Goal: Transaction & Acquisition: Purchase product/service

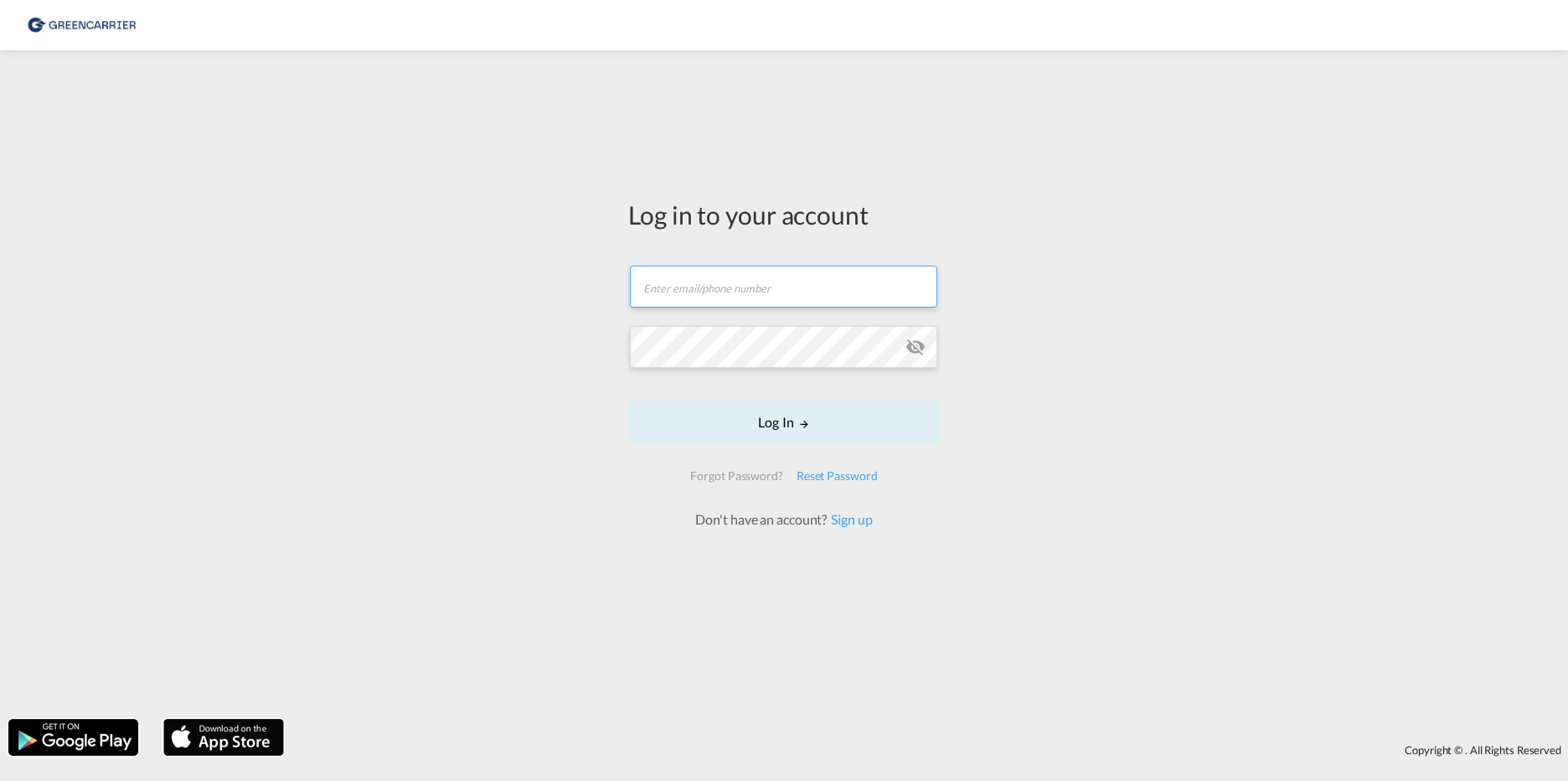
click at [693, 286] on input "text" at bounding box center [784, 286] width 307 height 42
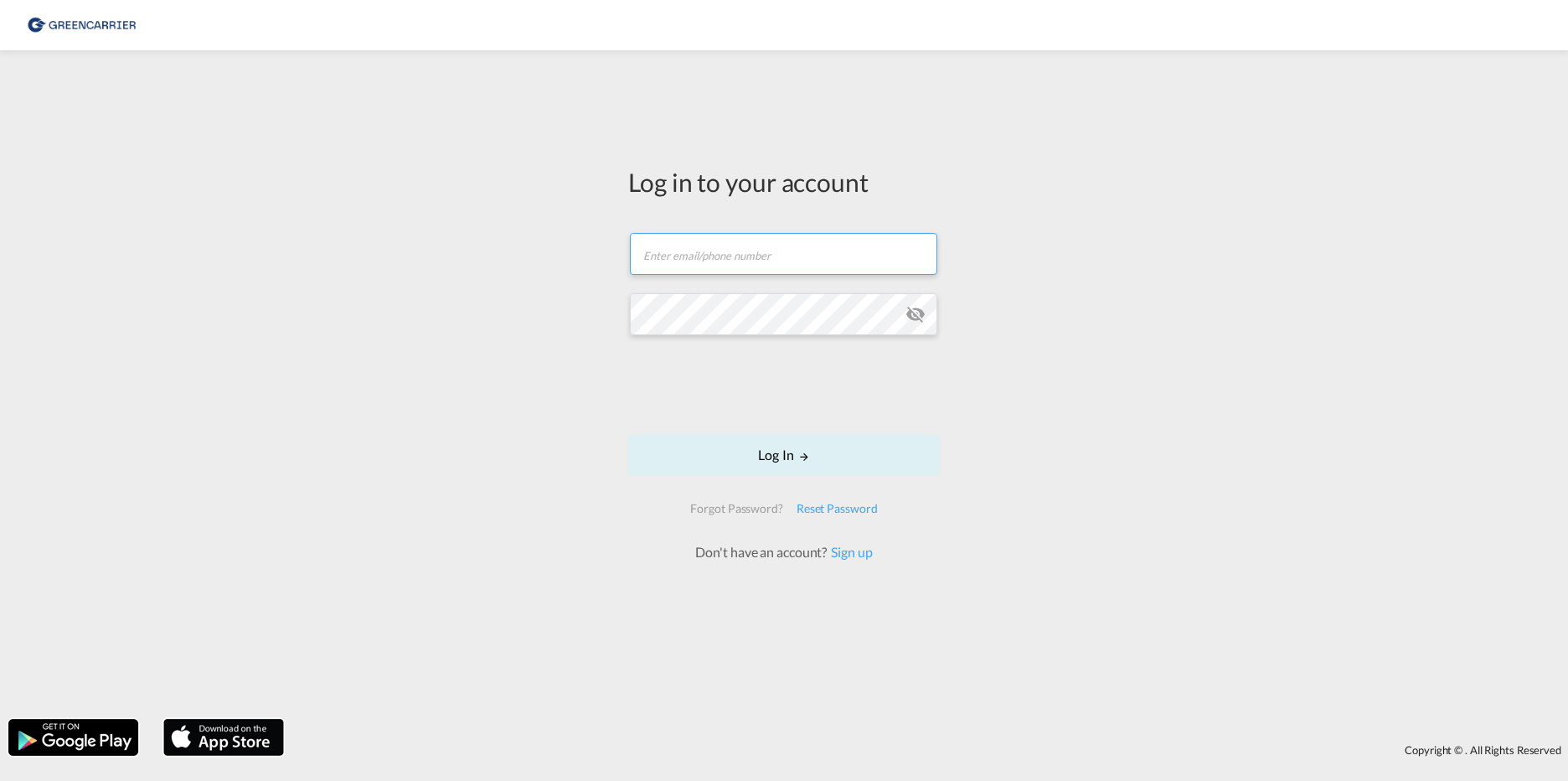
type input "[EMAIL_ADDRESS][DOMAIN_NAME]"
click at [914, 312] on md-icon "icon-eye-off" at bounding box center [915, 314] width 20 height 20
click at [751, 450] on button "Log In" at bounding box center [784, 454] width 312 height 42
click at [1027, 343] on div "Log in to your account n.kujau@interfracht.de Log In Forgot Password? Reset Pas…" at bounding box center [784, 384] width 1568 height 652
click at [784, 458] on button "Log In" at bounding box center [784, 454] width 312 height 42
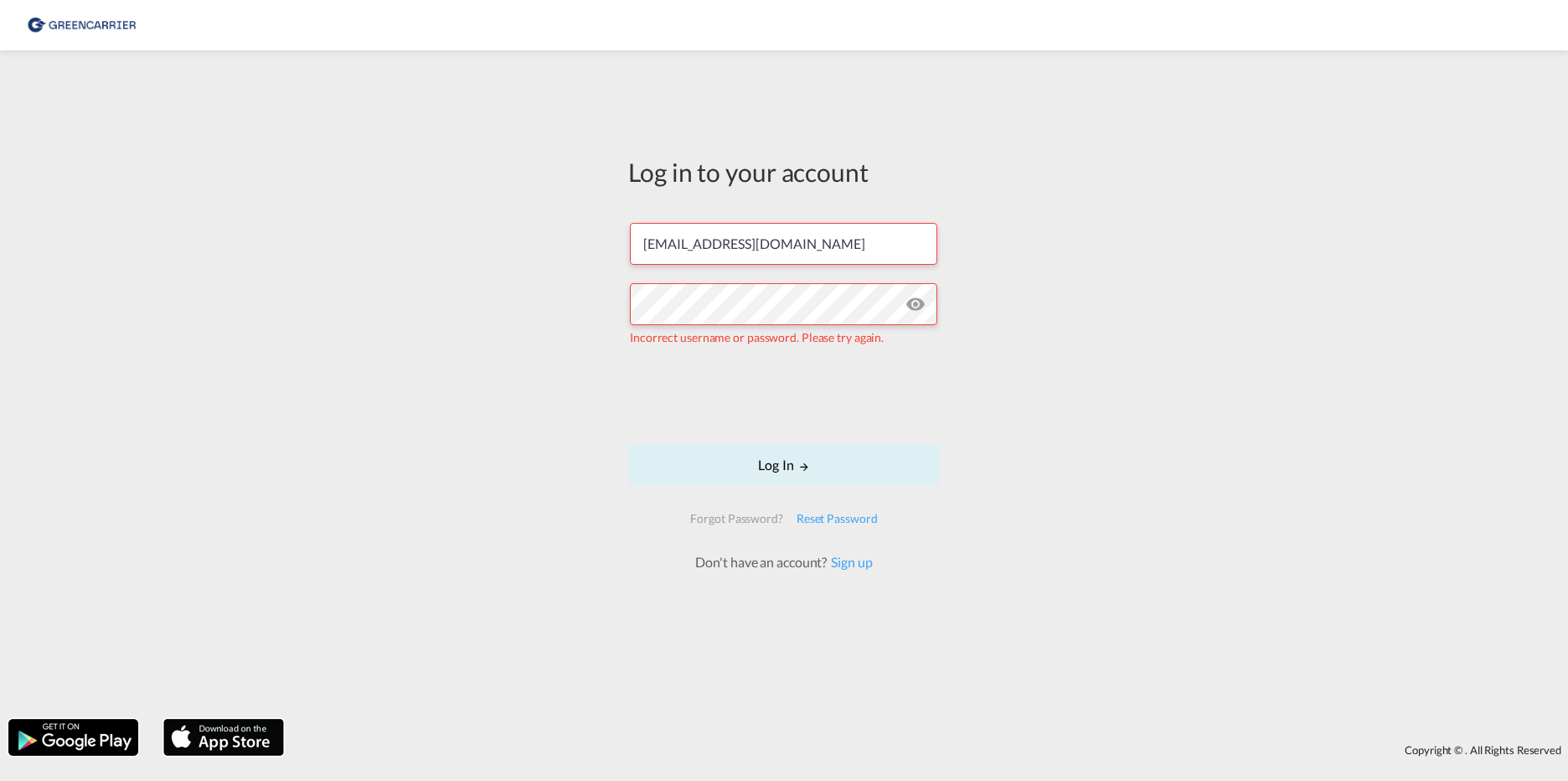
click at [302, 620] on div "Log in to your account n.kujau@interfracht.de Incorrect username or password. P…" at bounding box center [784, 384] width 1568 height 652
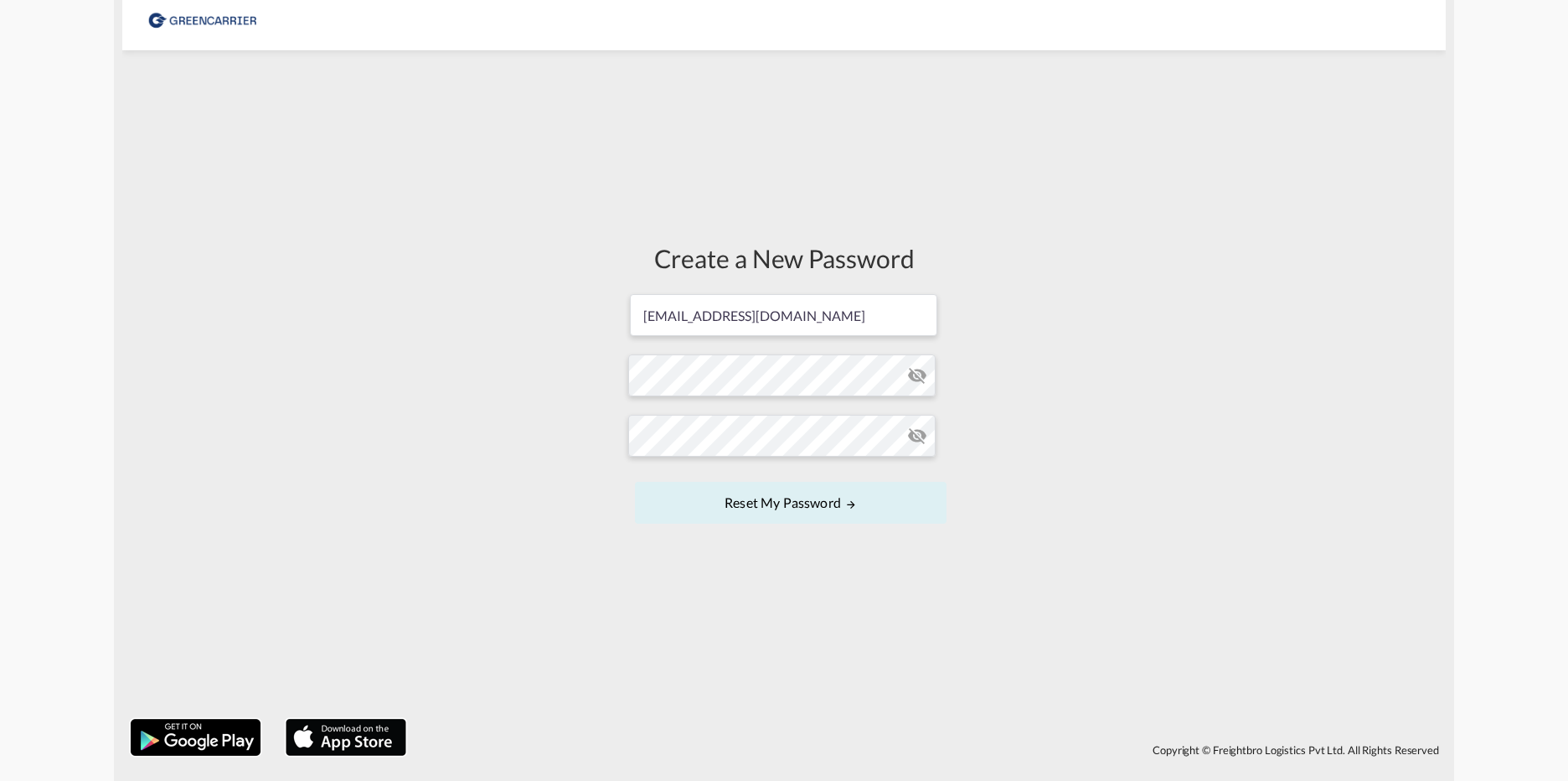
click at [916, 372] on md-icon "icon-eye-off" at bounding box center [917, 375] width 20 height 20
drag, startPoint x: 1090, startPoint y: 419, endPoint x: 1064, endPoint y: 427, distance: 27.2
click at [1090, 419] on div "Create a New Password n.kujau@interfracht.de Password must contain the followin…" at bounding box center [784, 384] width 1323 height 652
click at [924, 438] on md-icon "icon-eye-off" at bounding box center [917, 436] width 20 height 20
click at [758, 497] on button "Reset my password" at bounding box center [791, 502] width 312 height 42
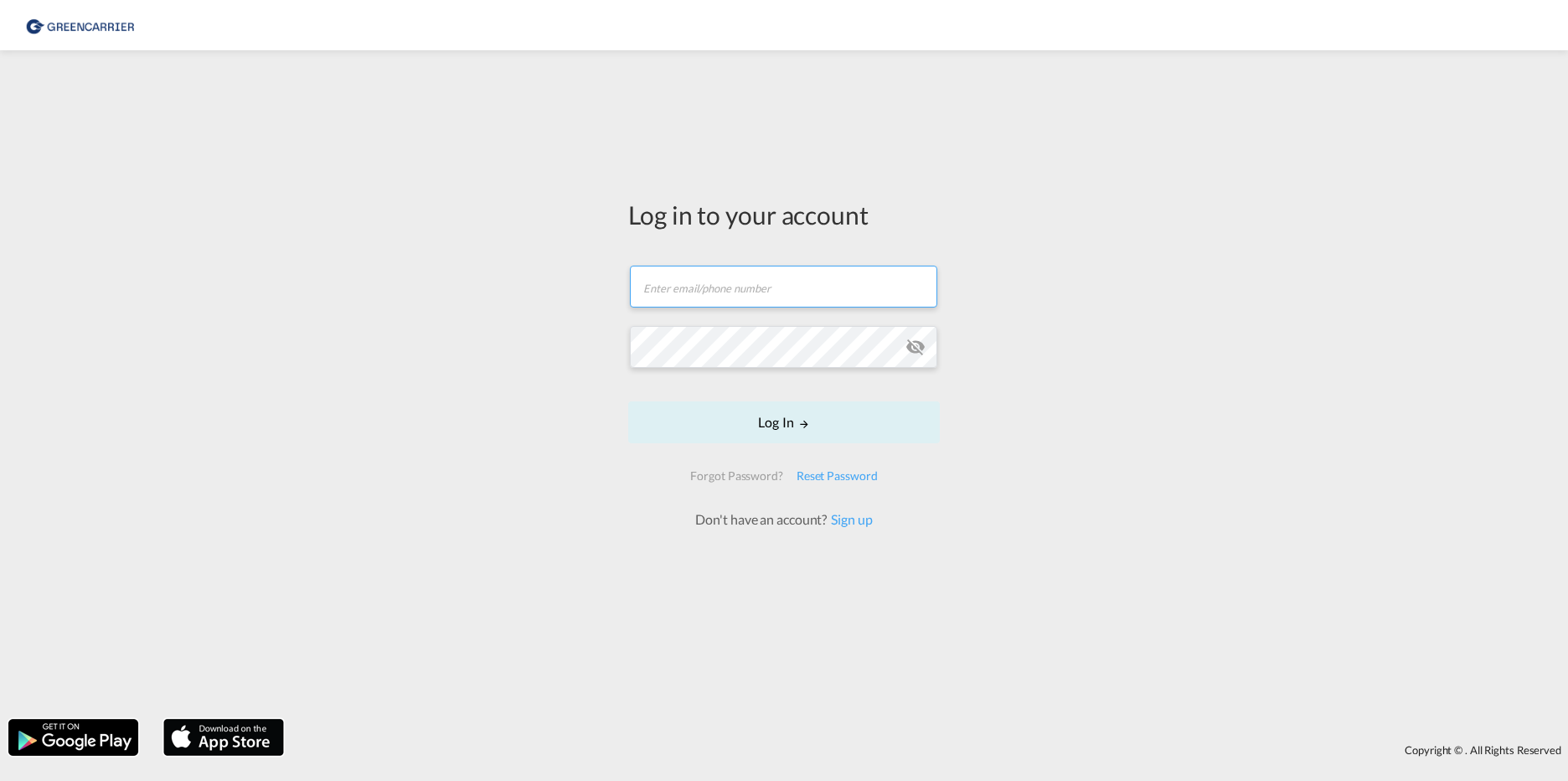
type input "[EMAIL_ADDRESS][DOMAIN_NAME]"
click at [918, 348] on form "n.kujau@interfracht.de Log In Forgot Password? Reset Password Don't have an acc…" at bounding box center [784, 389] width 312 height 280
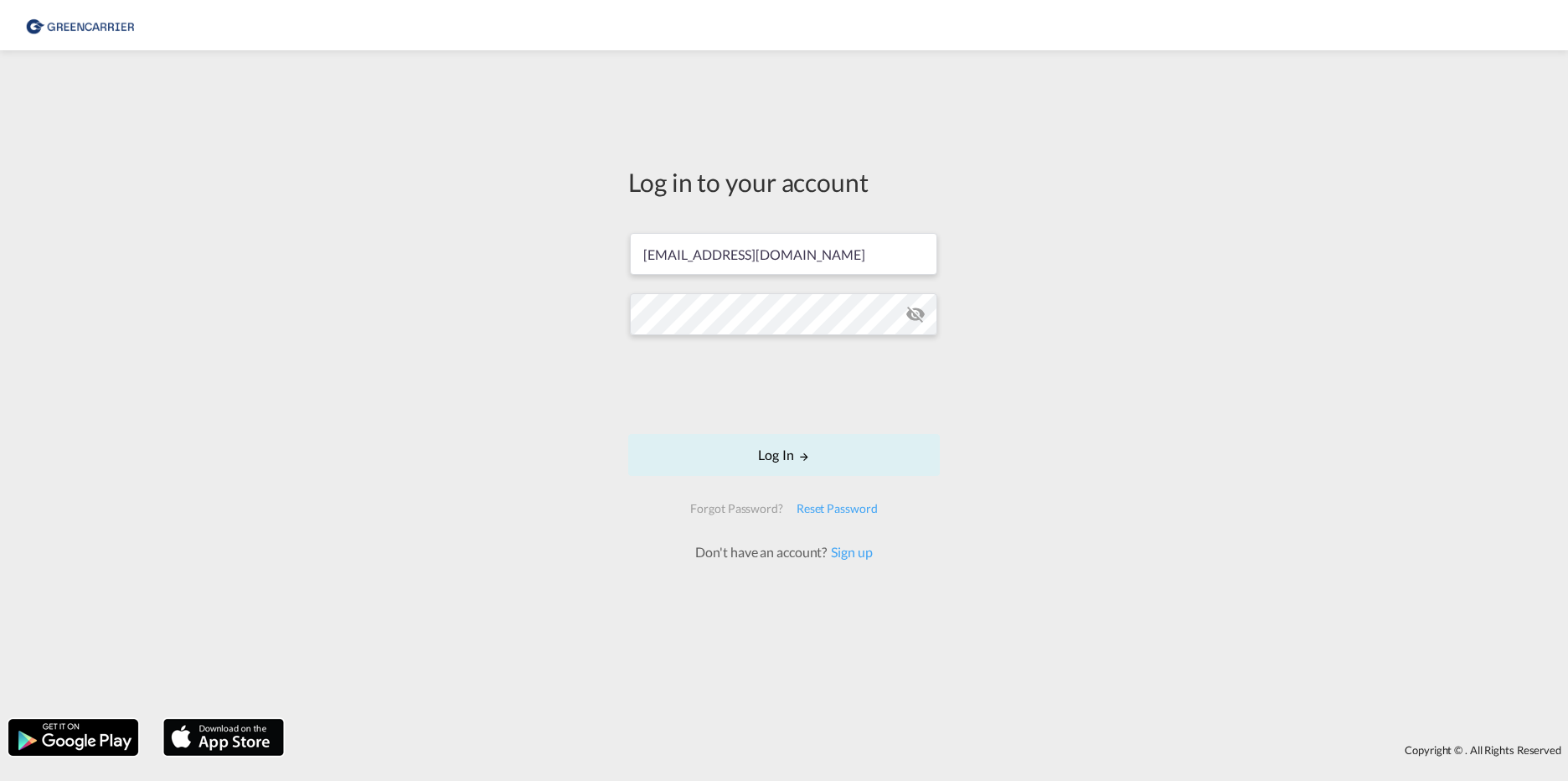
click at [915, 310] on md-icon "icon-eye-off" at bounding box center [915, 314] width 20 height 20
click at [798, 458] on md-icon "LOGIN" at bounding box center [803, 456] width 11 height 11
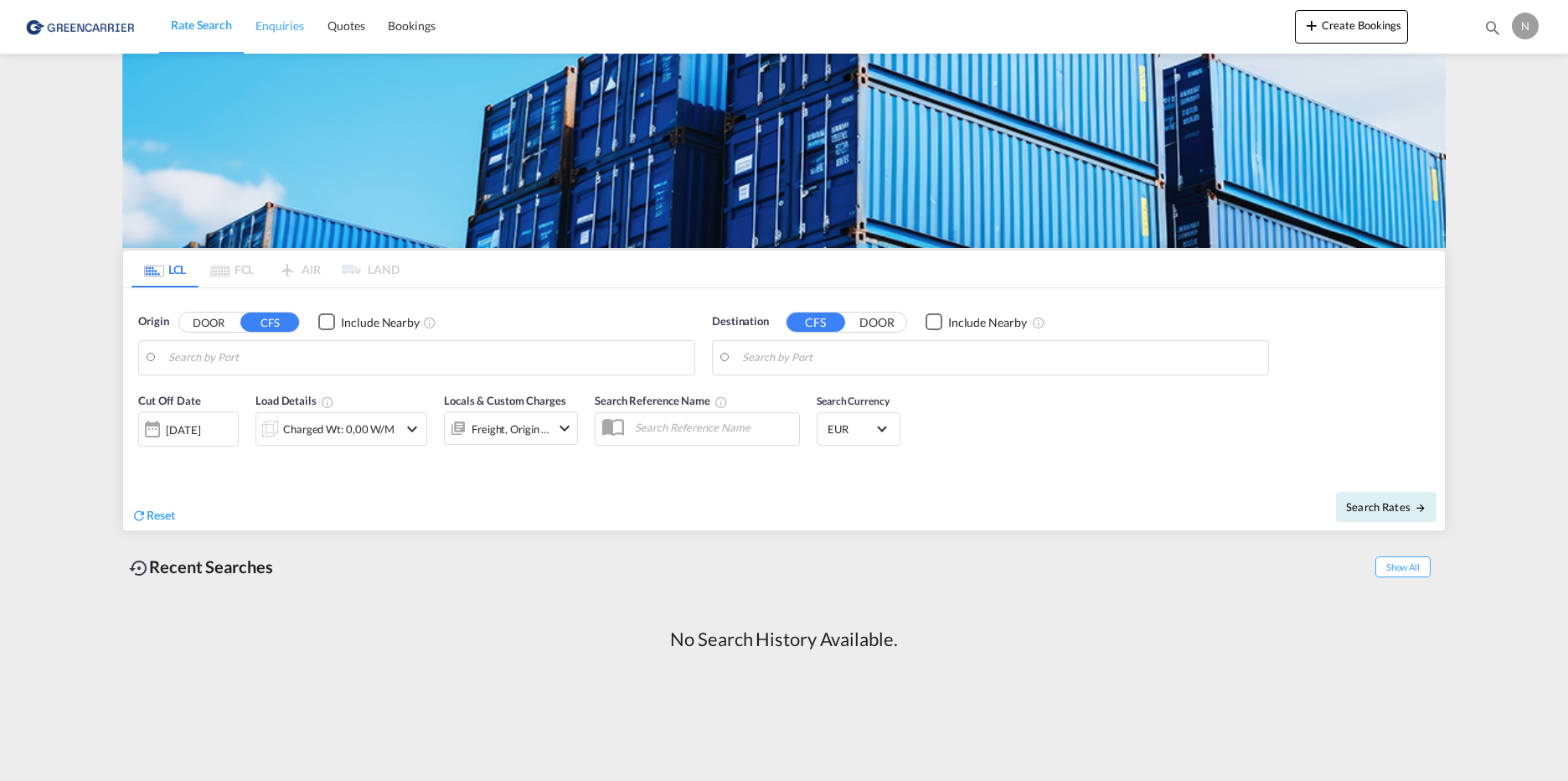
click at [276, 27] on span "Enquiries" at bounding box center [279, 26] width 49 height 14
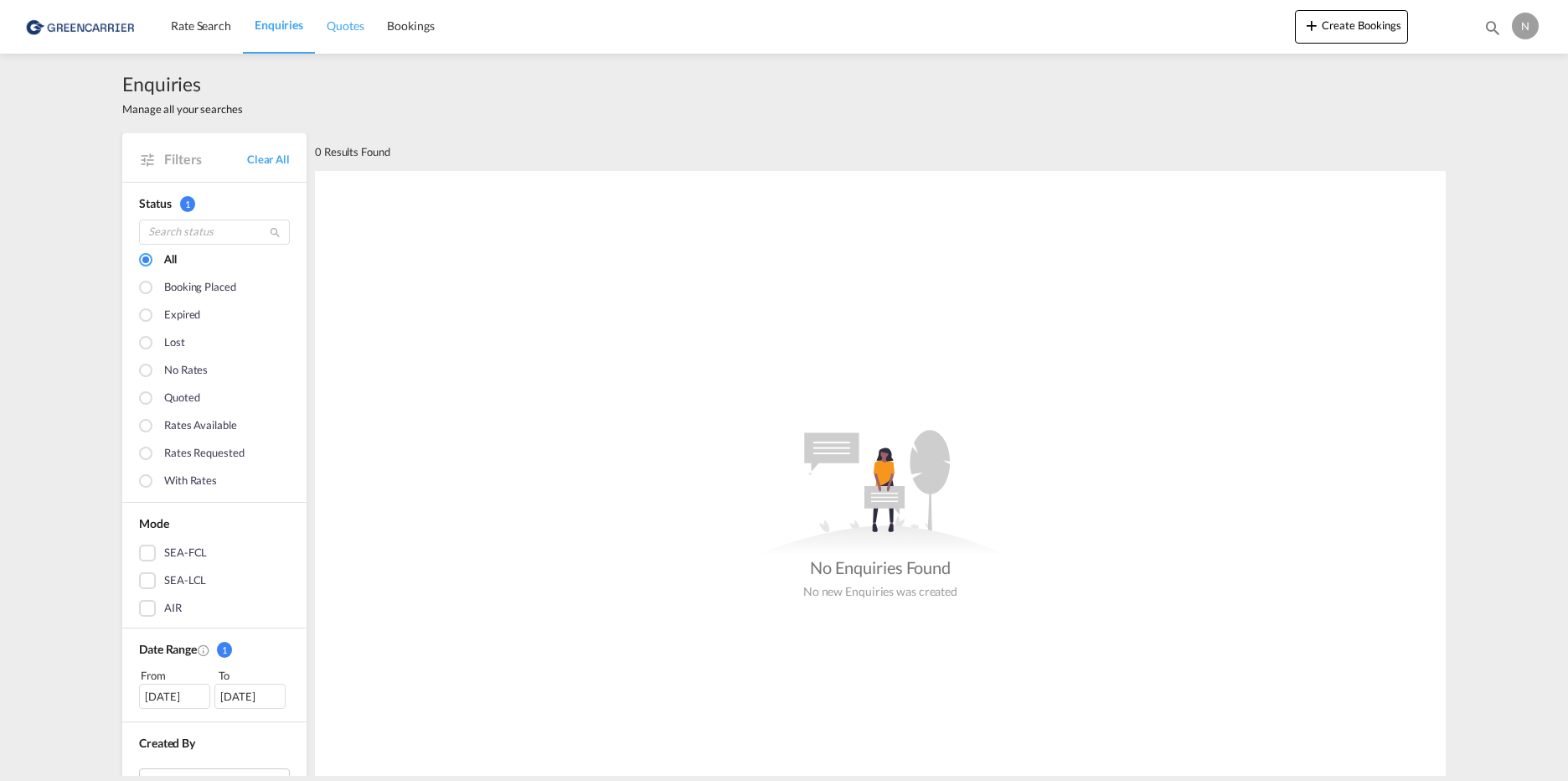
click at [356, 24] on span "Quotes" at bounding box center [345, 26] width 37 height 14
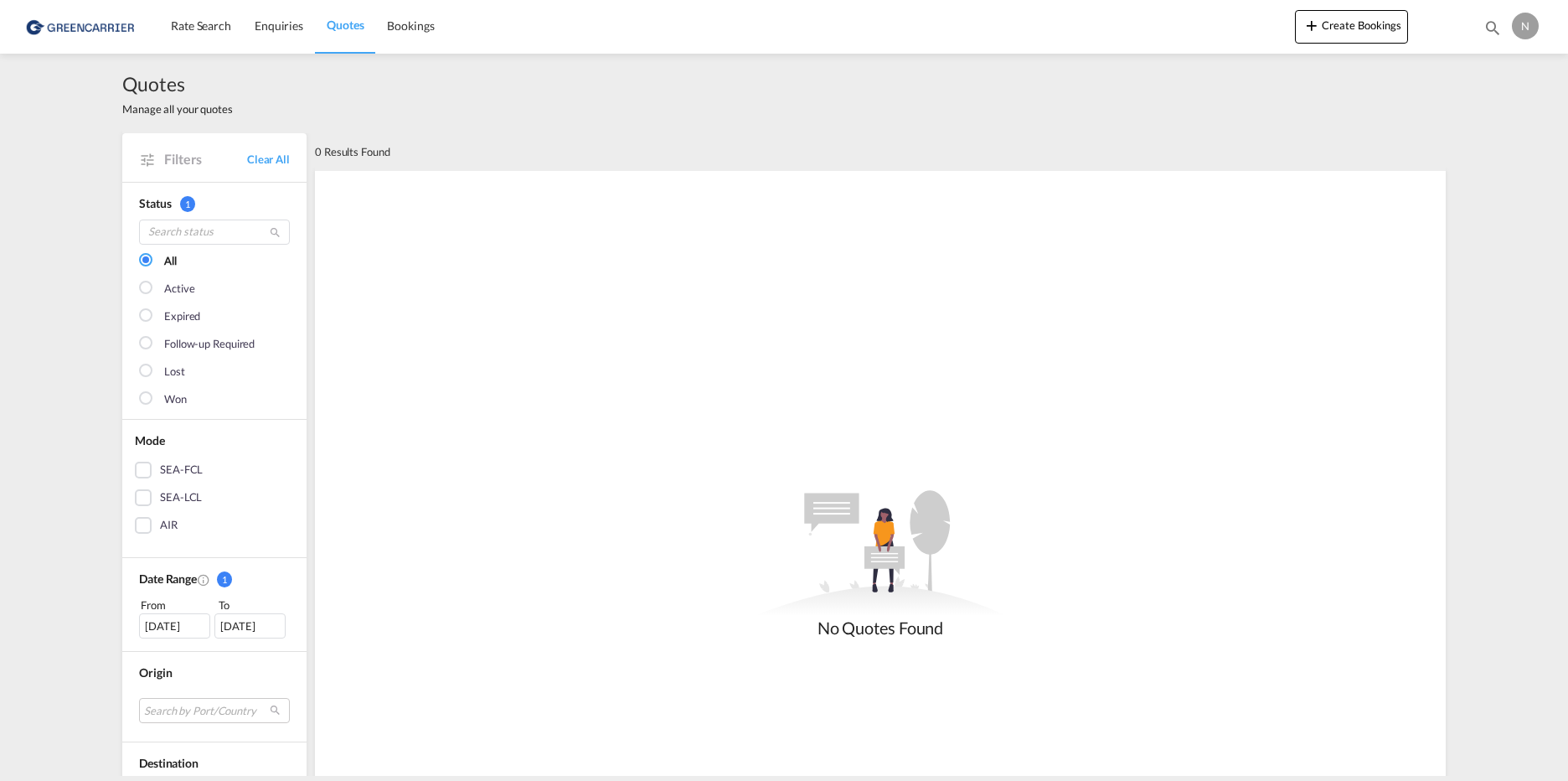
click at [146, 500] on div "SEA-LCL" at bounding box center [143, 497] width 17 height 17
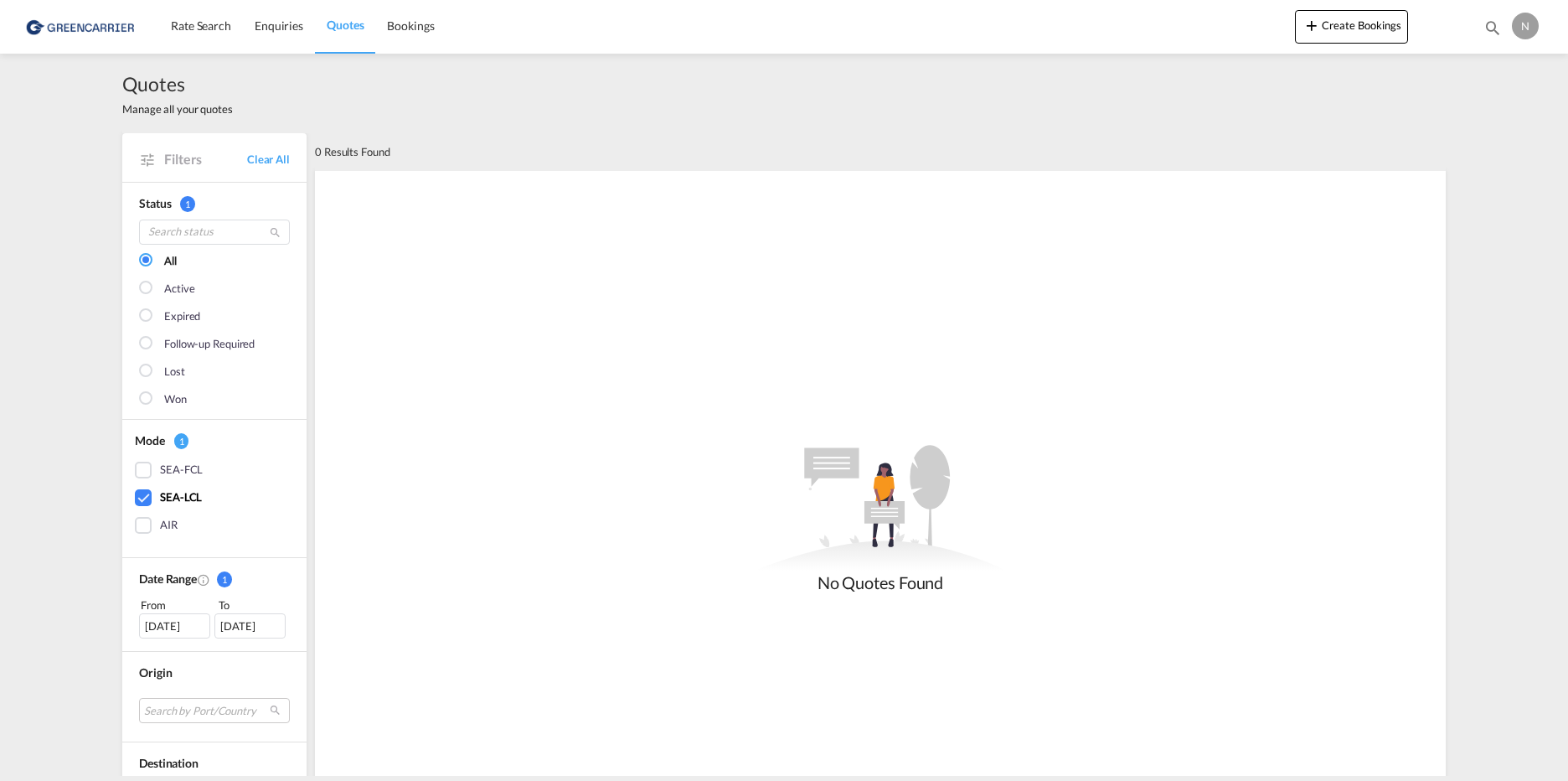
click at [98, 20] on img at bounding box center [81, 27] width 113 height 38
click at [60, 27] on img at bounding box center [81, 27] width 113 height 38
click at [224, 21] on span "Rate Search" at bounding box center [201, 26] width 60 height 14
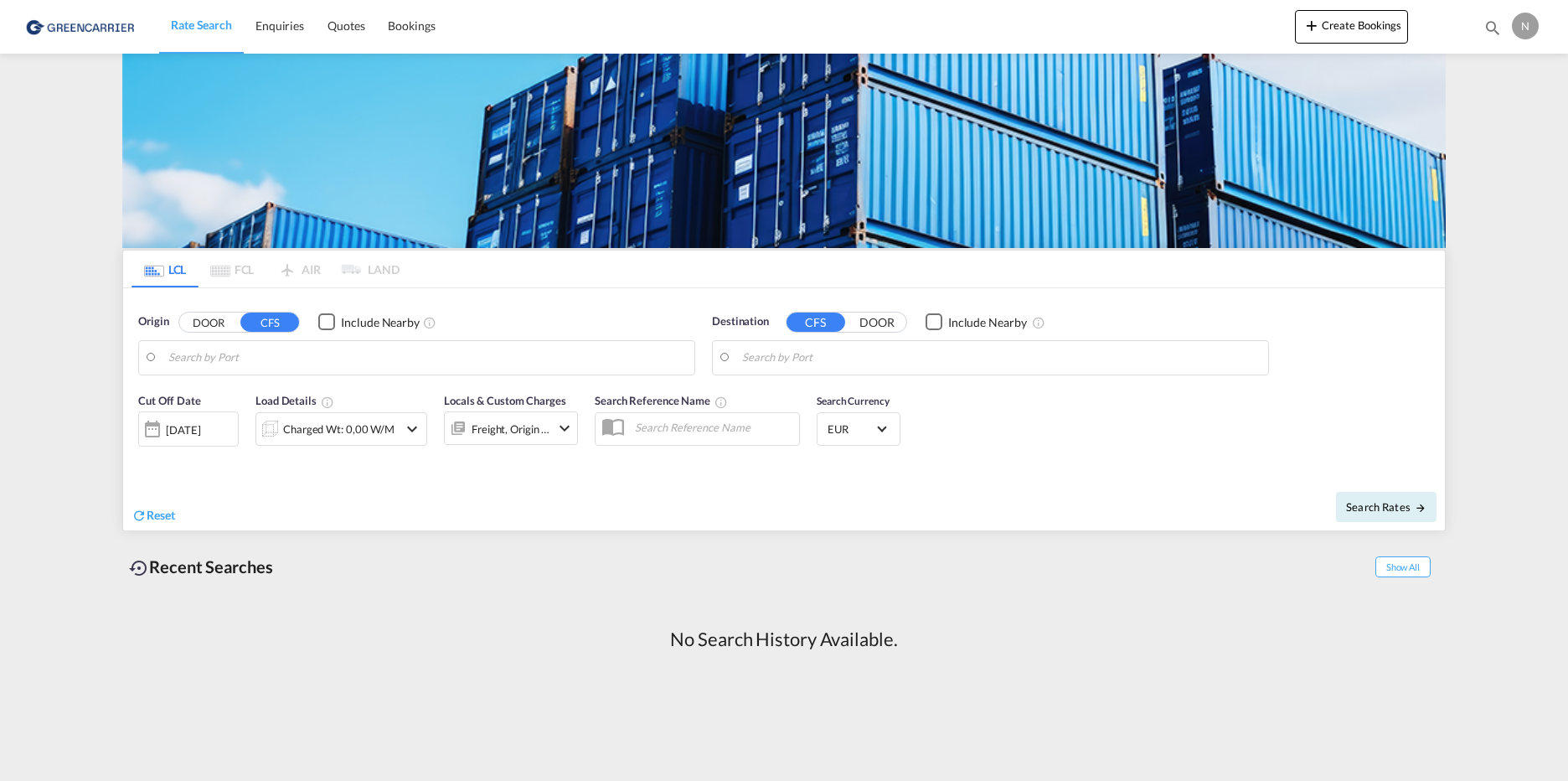
click at [201, 359] on input "Search by Port" at bounding box center [428, 358] width 518 height 25
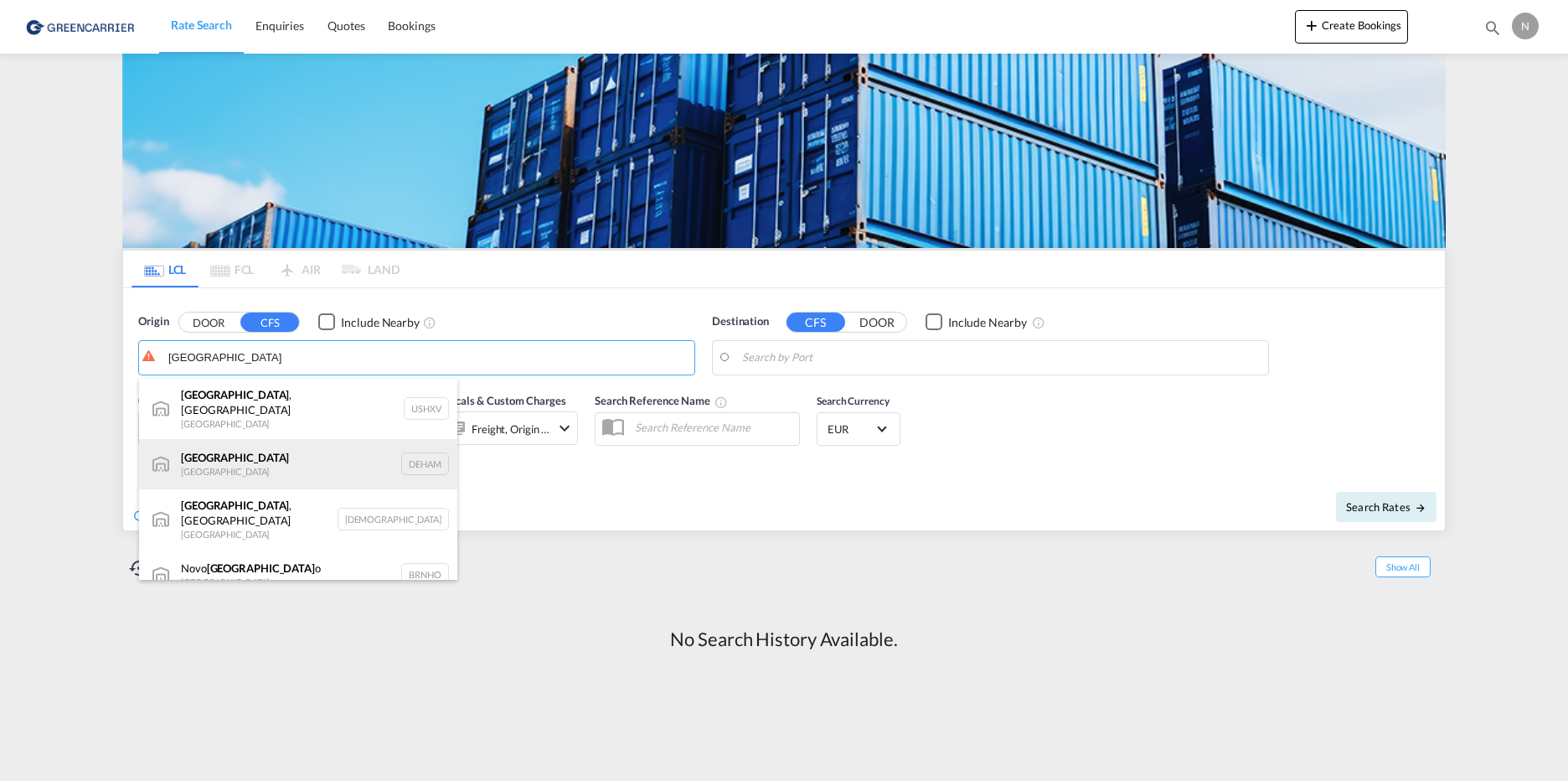
click at [246, 458] on div "Hamburg Germany DEHAM" at bounding box center [298, 464] width 318 height 50
type input "Hamburg, DEHAM"
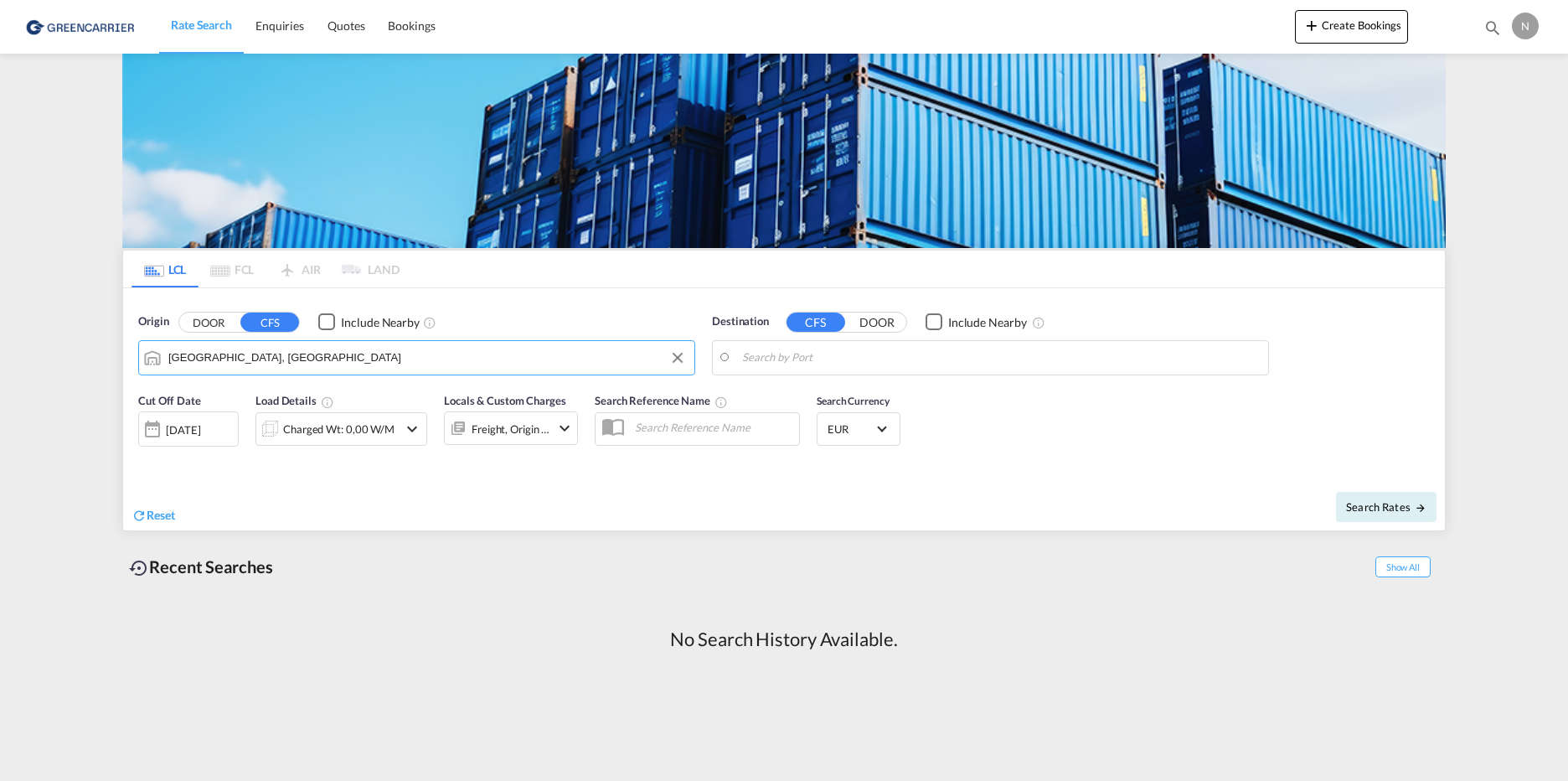
click at [808, 357] on input "Search by Port" at bounding box center [1001, 358] width 518 height 25
drag, startPoint x: 799, startPoint y: 355, endPoint x: 708, endPoint y: 354, distance: 91.0
click at [708, 354] on div "Destination CFS DOOR Include Nearby chittag" at bounding box center [989, 344] width 573 height 79
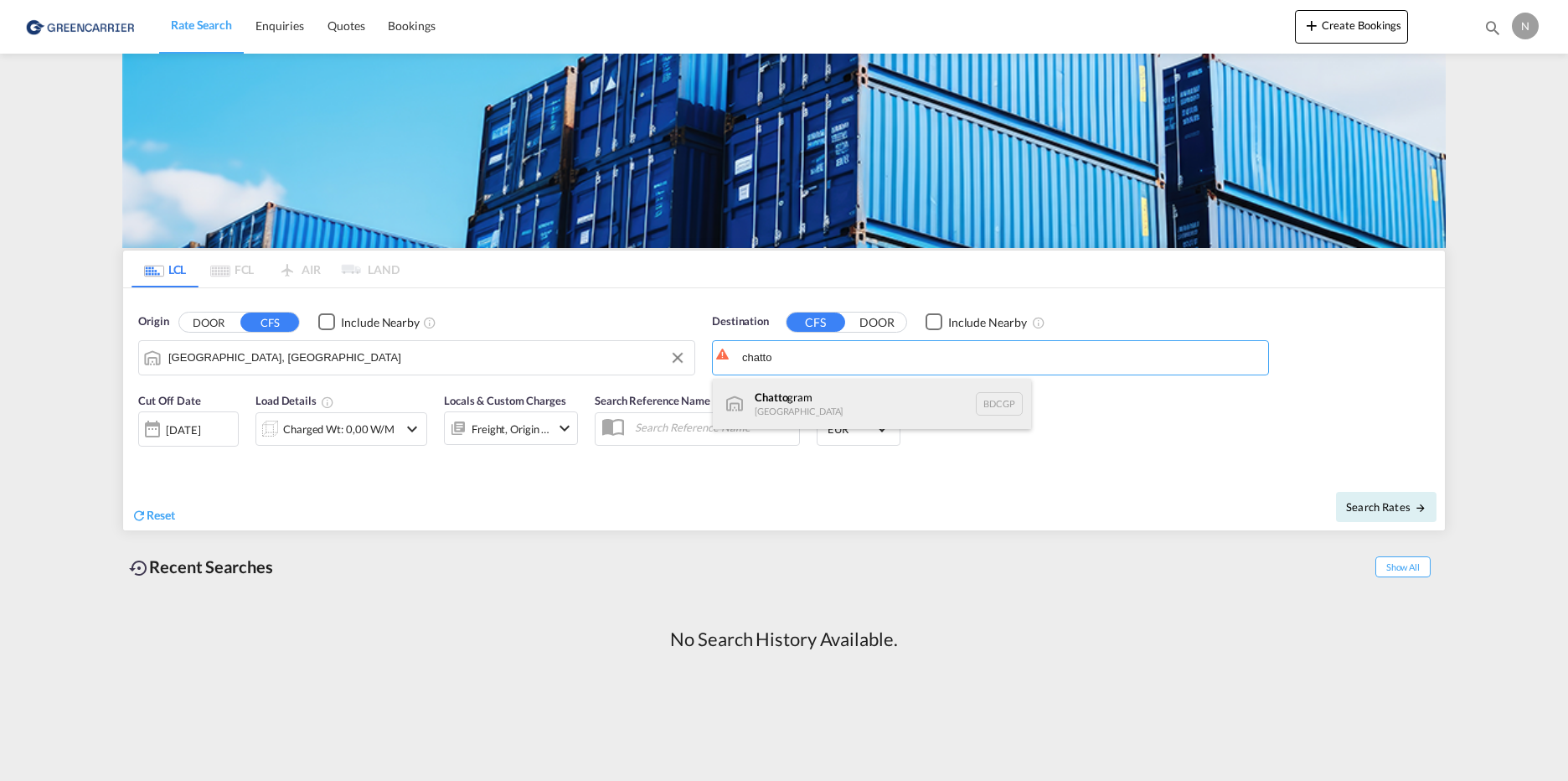
click at [794, 396] on div "Chatto gram Bangladesh BDCGP" at bounding box center [872, 404] width 318 height 50
type input "Chattogram, BDCGP"
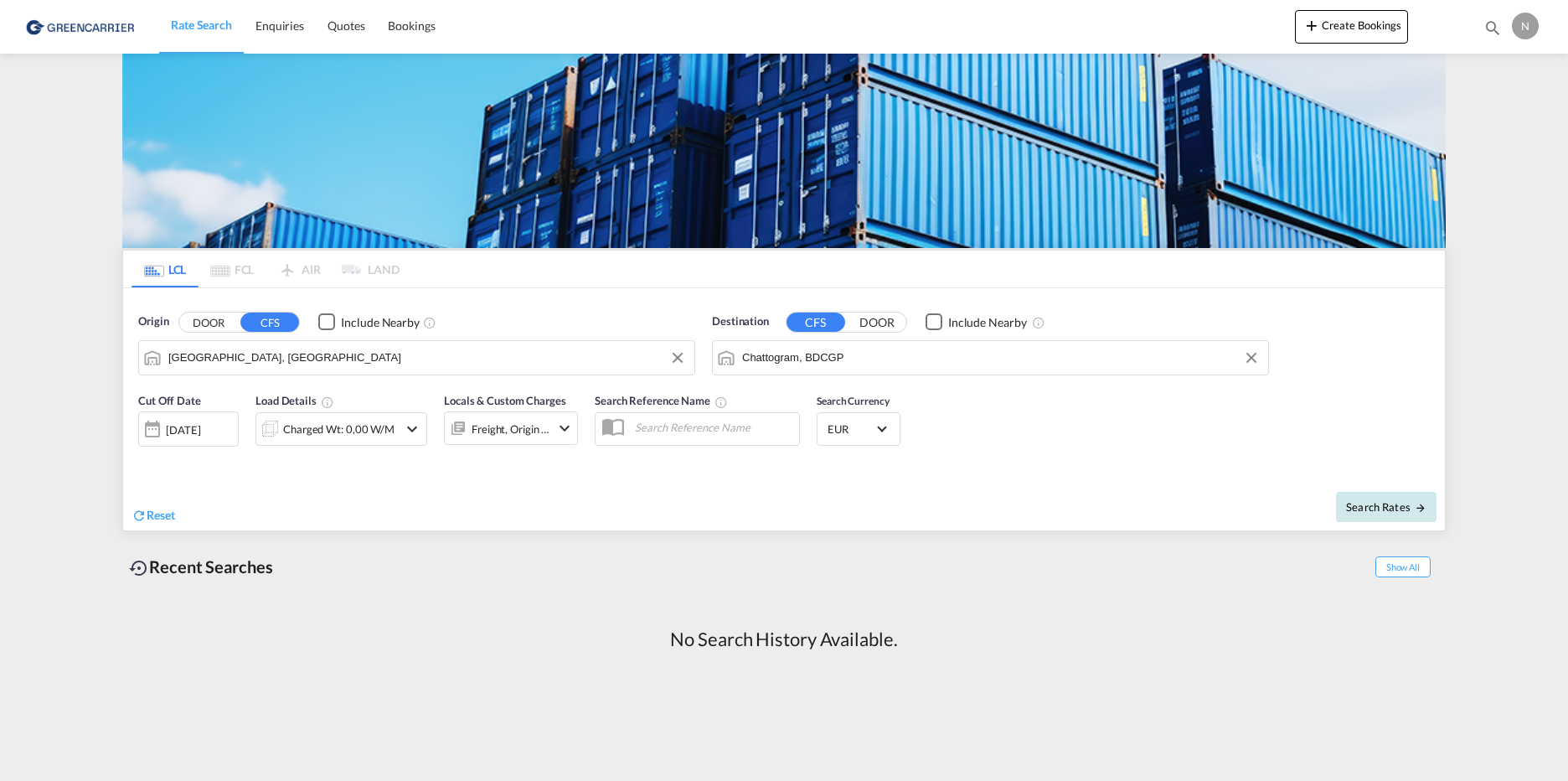
click at [1364, 505] on span "Search Rates" at bounding box center [1385, 506] width 80 height 13
click at [322, 428] on div "Charged Wt: 0,00 W/M" at bounding box center [341, 428] width 111 height 24
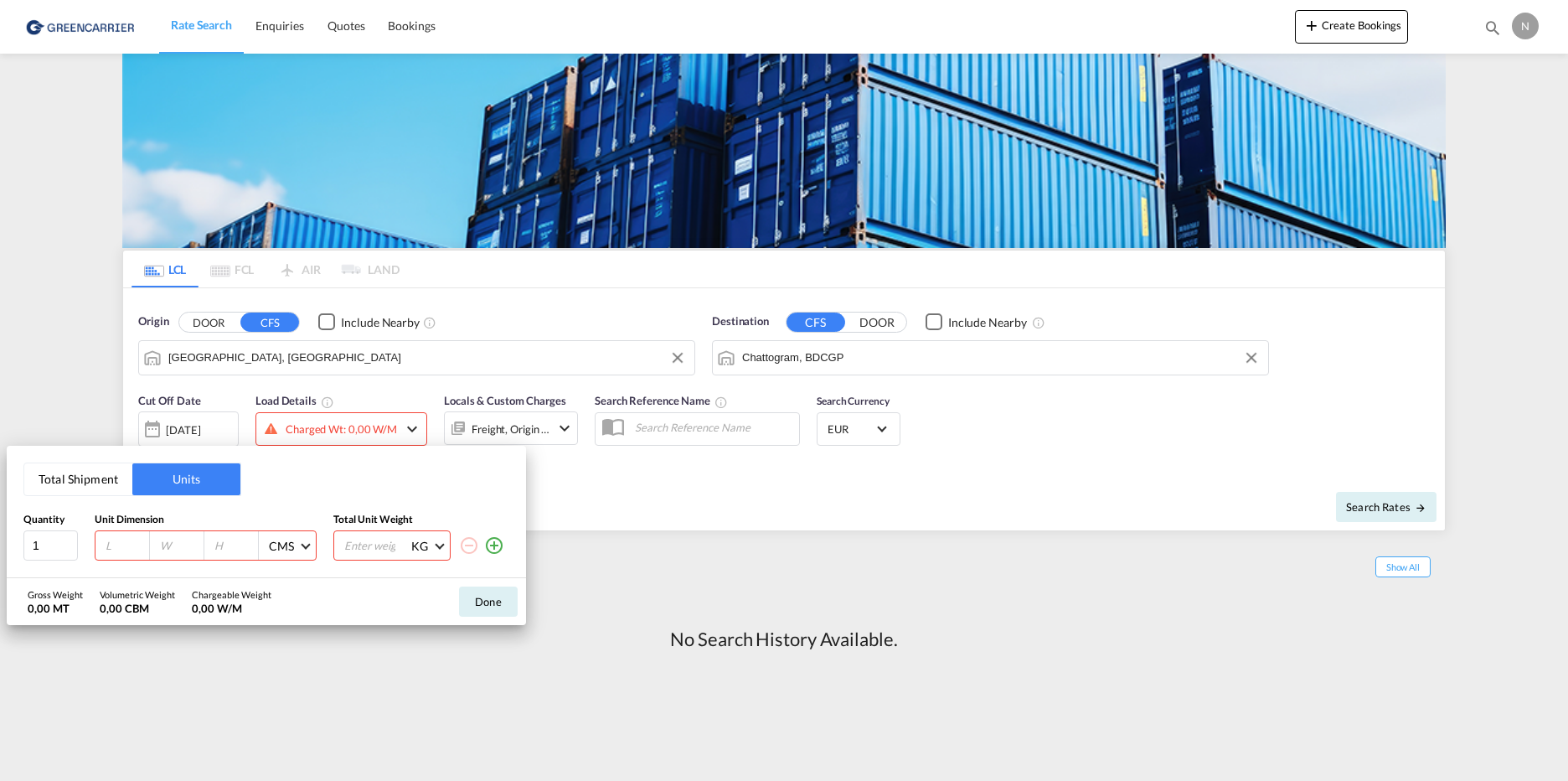
click at [121, 541] on input "number" at bounding box center [126, 545] width 45 height 15
type input "100"
type input "255"
click at [360, 544] on input "number" at bounding box center [376, 545] width 67 height 28
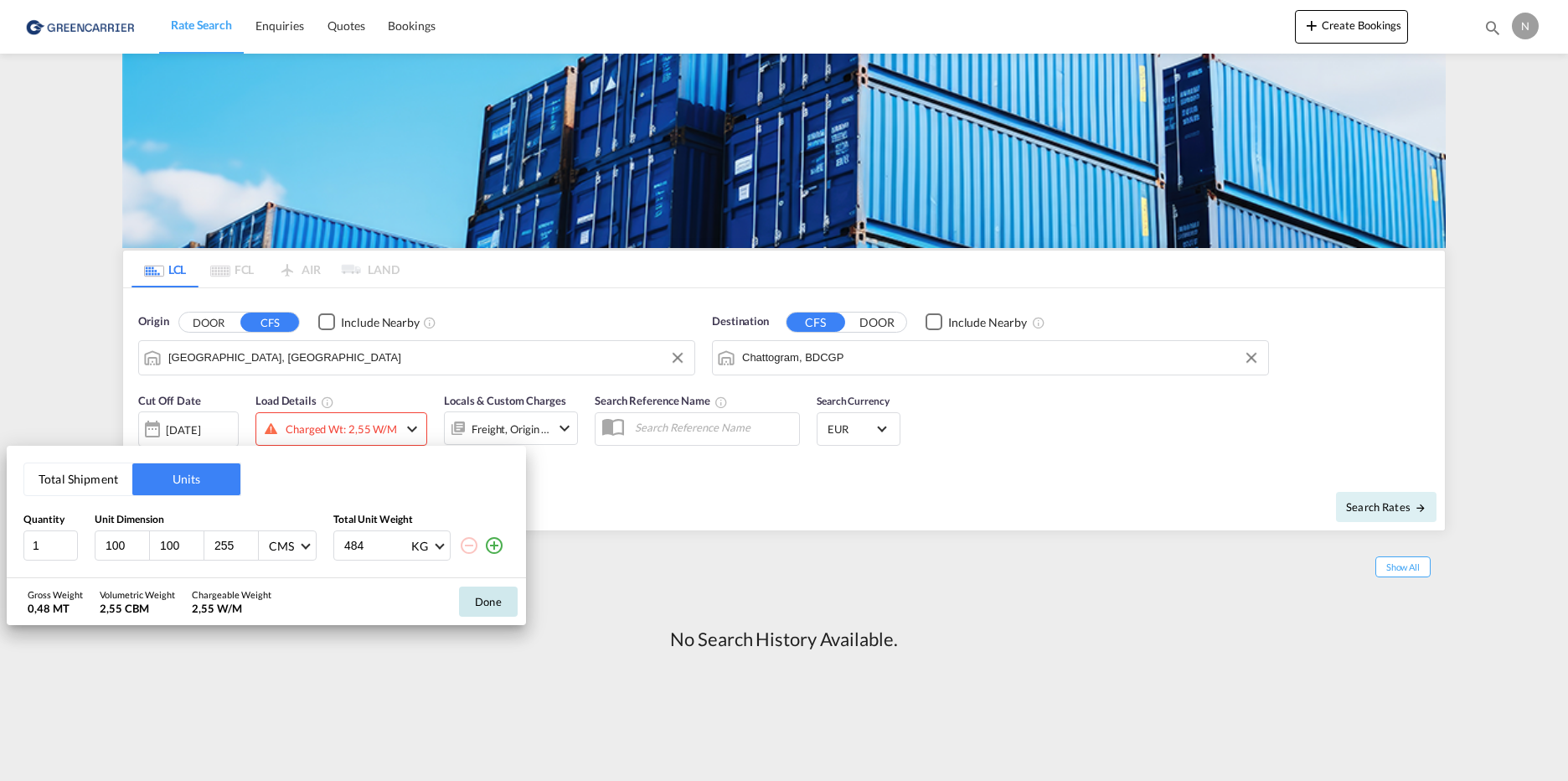
type input "484"
click at [487, 600] on button "Done" at bounding box center [489, 602] width 58 height 30
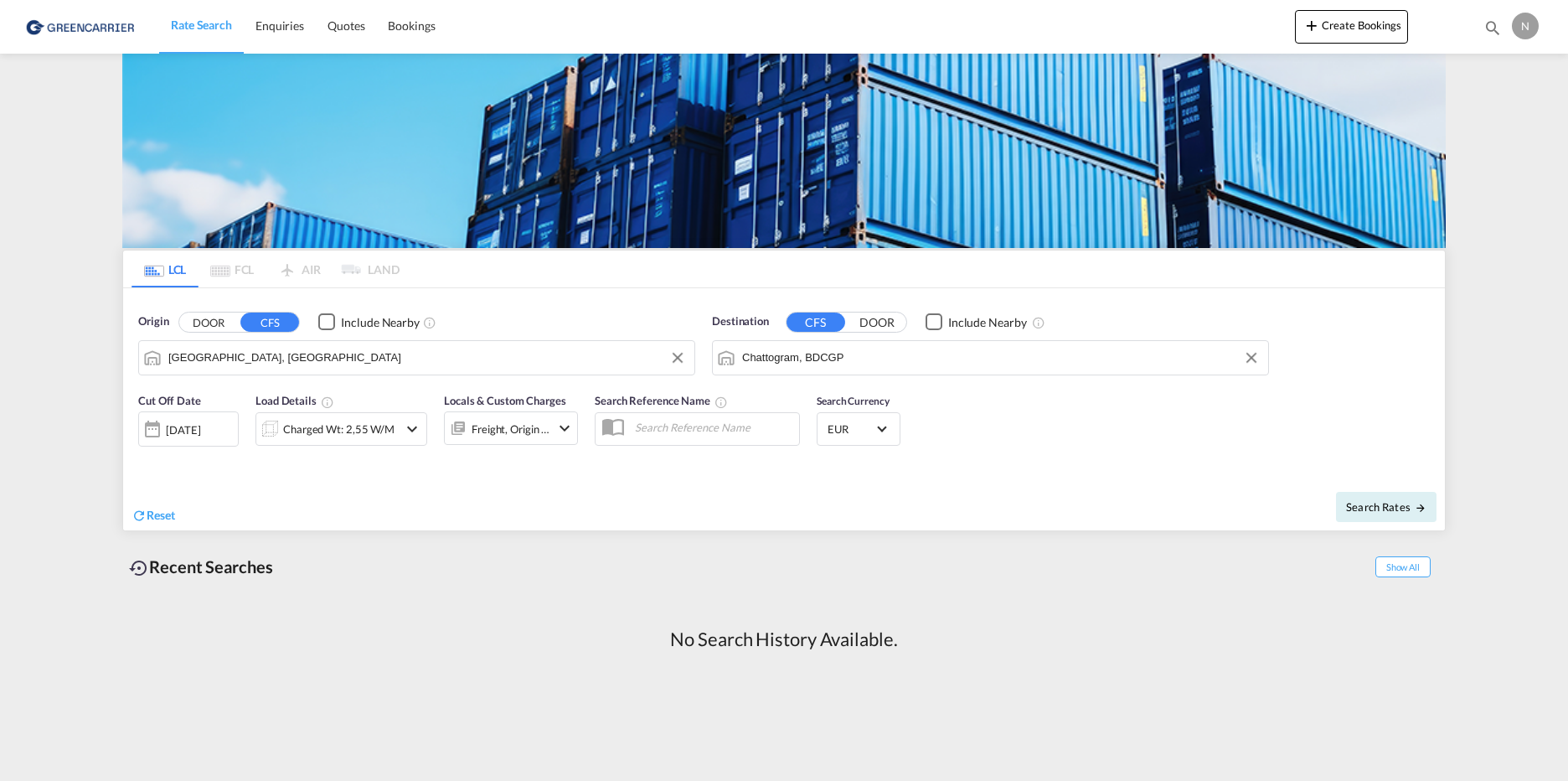
click at [568, 424] on md-icon "icon-chevron-down" at bounding box center [564, 428] width 20 height 20
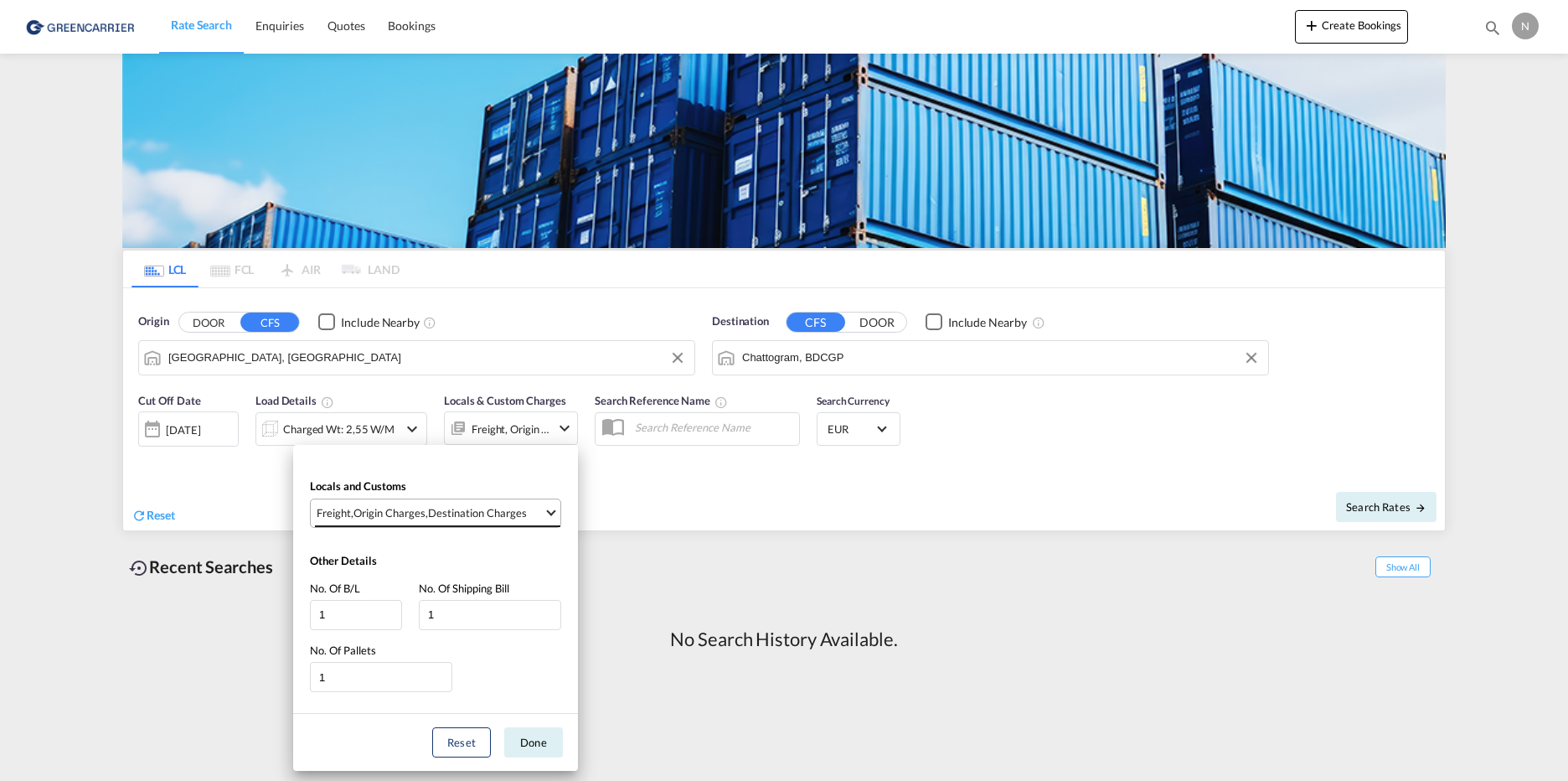
click at [553, 517] on md-select-value "Freight , Origin Charges , Destination Charges" at bounding box center [437, 512] width 246 height 27
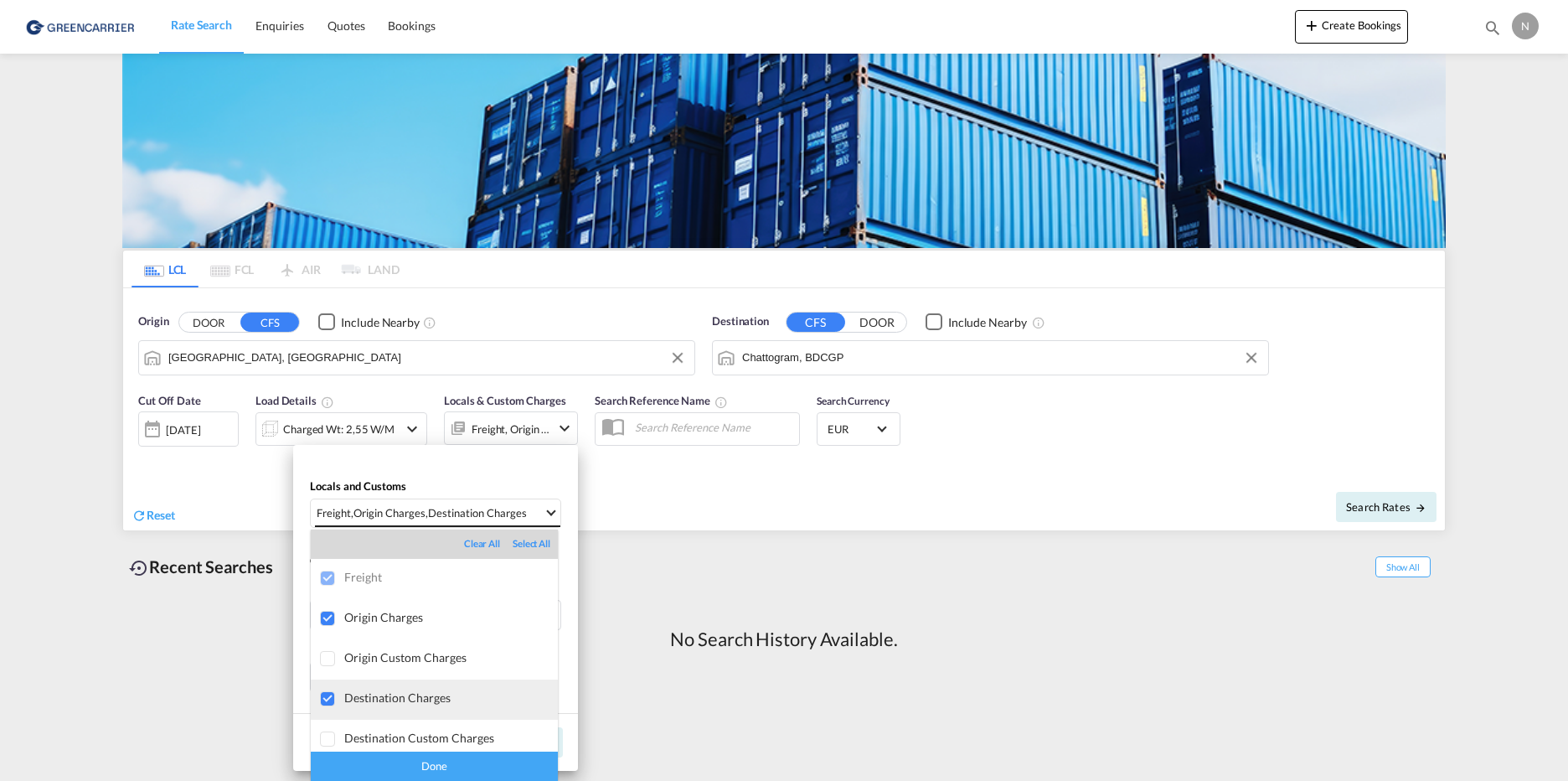
scroll to position [8, 0]
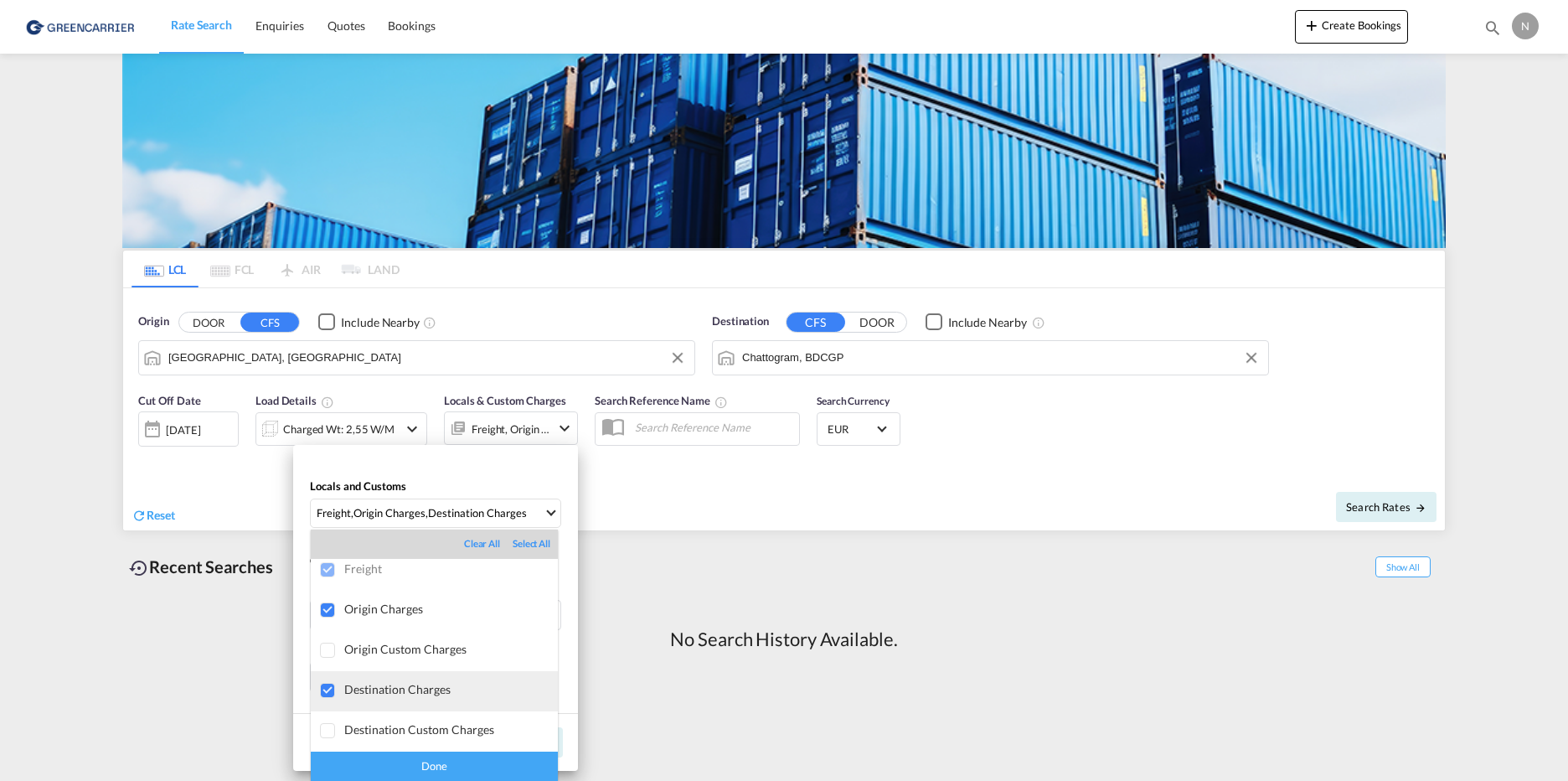
click at [329, 685] on div at bounding box center [328, 691] width 17 height 17
click at [422, 761] on div "Done" at bounding box center [435, 765] width 247 height 29
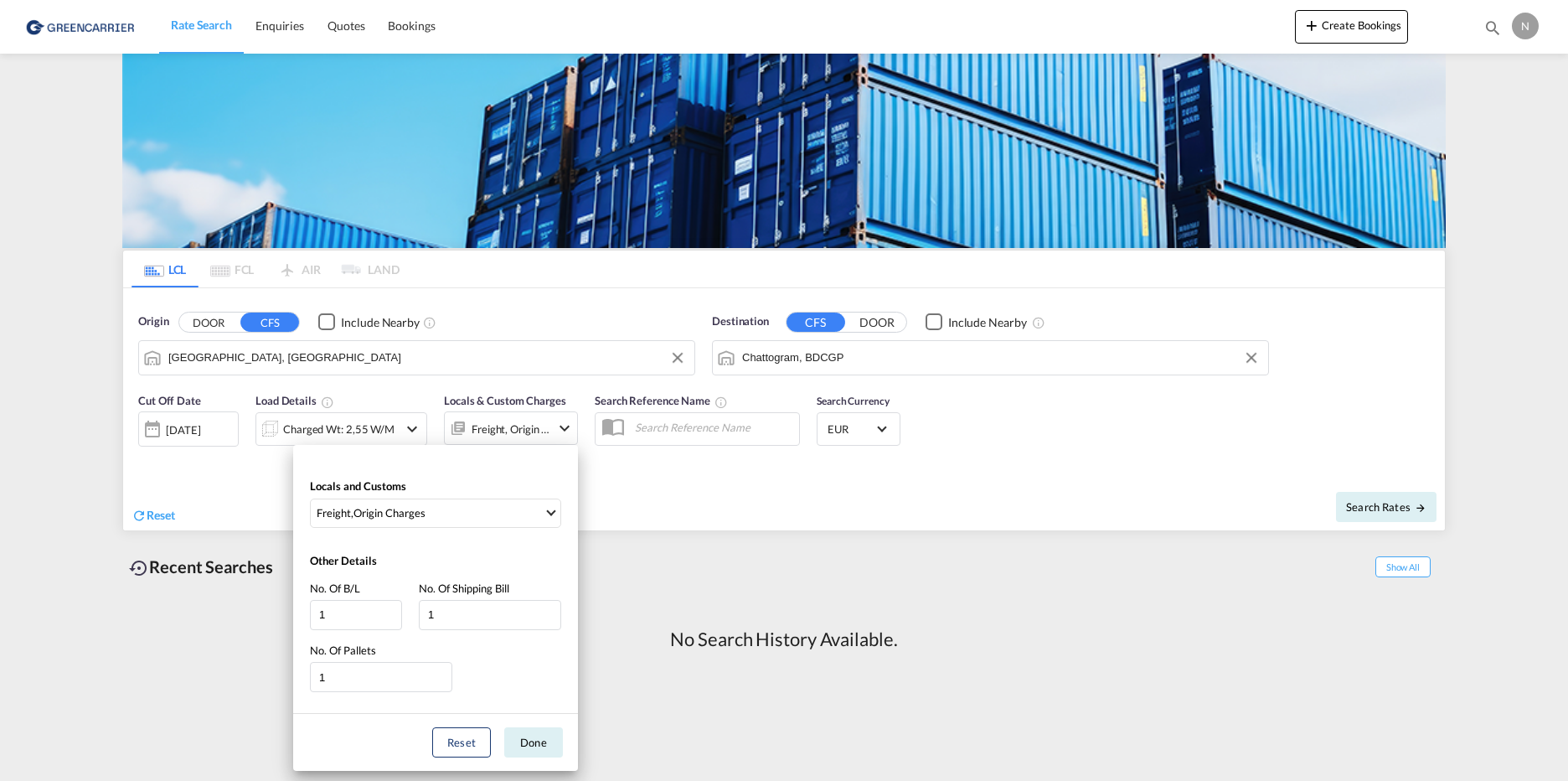
click at [532, 742] on button "Done" at bounding box center [534, 742] width 58 height 30
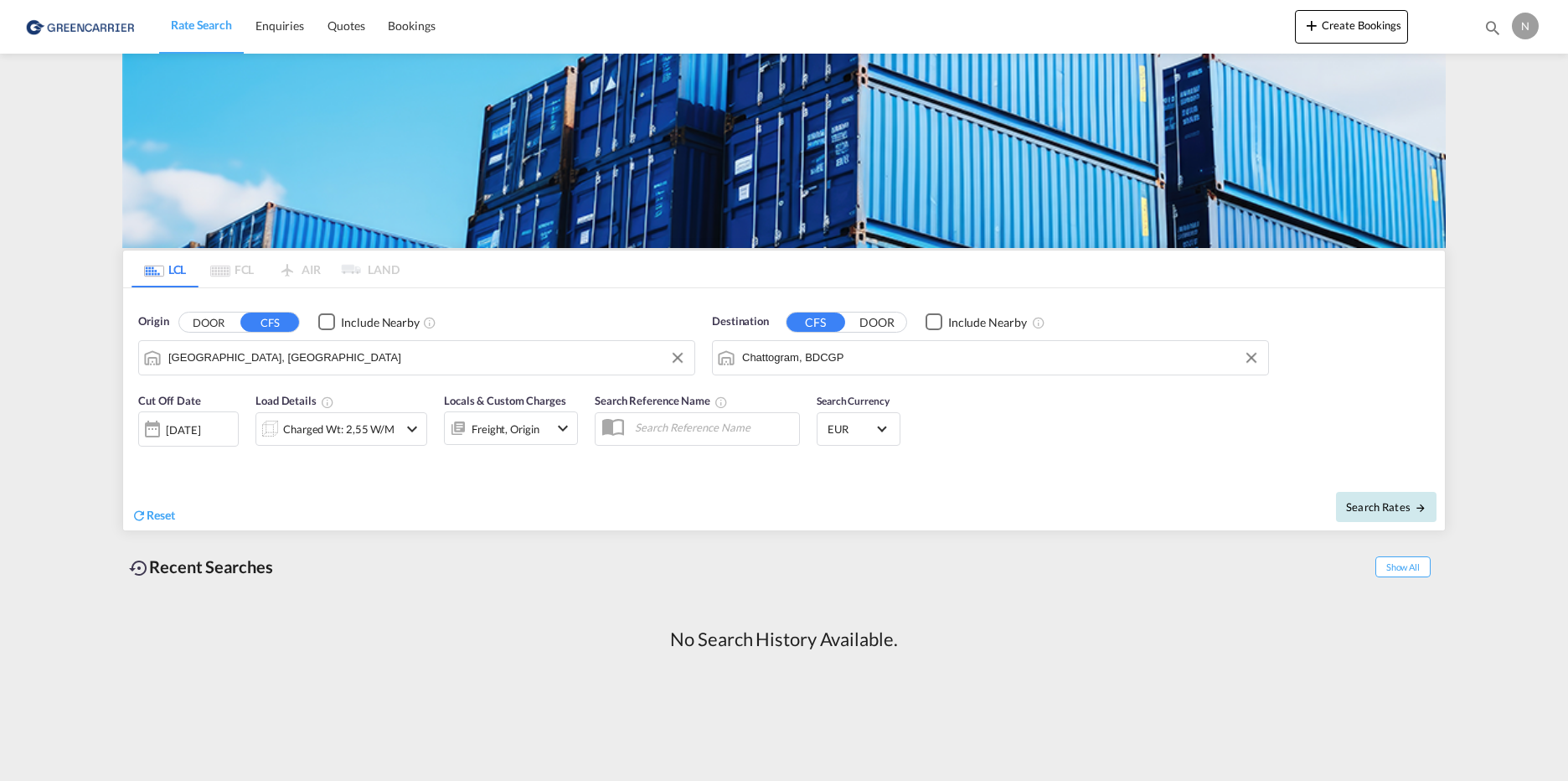
click at [1381, 505] on span "Search Rates" at bounding box center [1385, 506] width 80 height 13
type input "DEHAM to BDCGP / 3 Sep 2025"
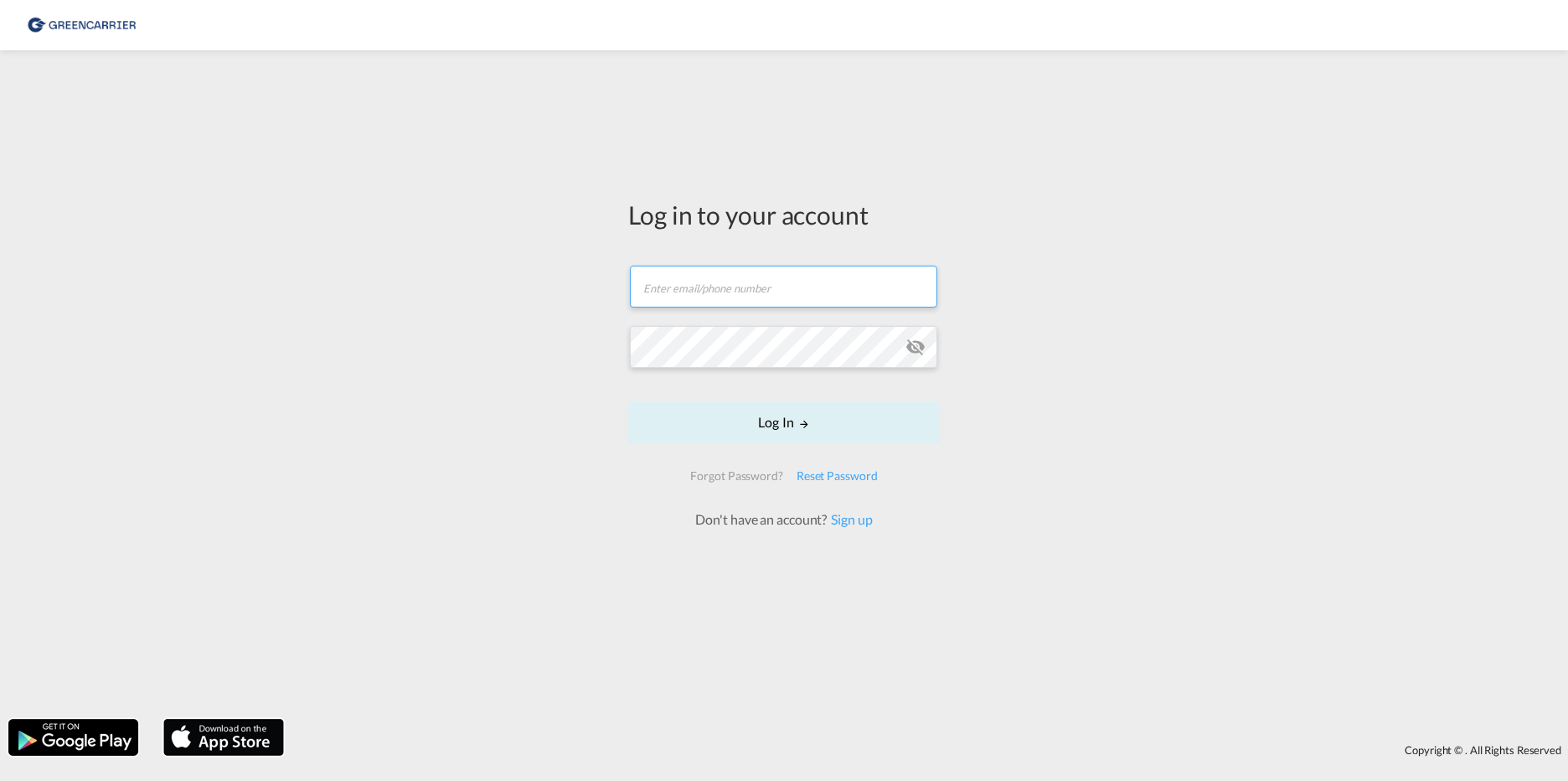
click at [787, 295] on input "text" at bounding box center [784, 286] width 307 height 42
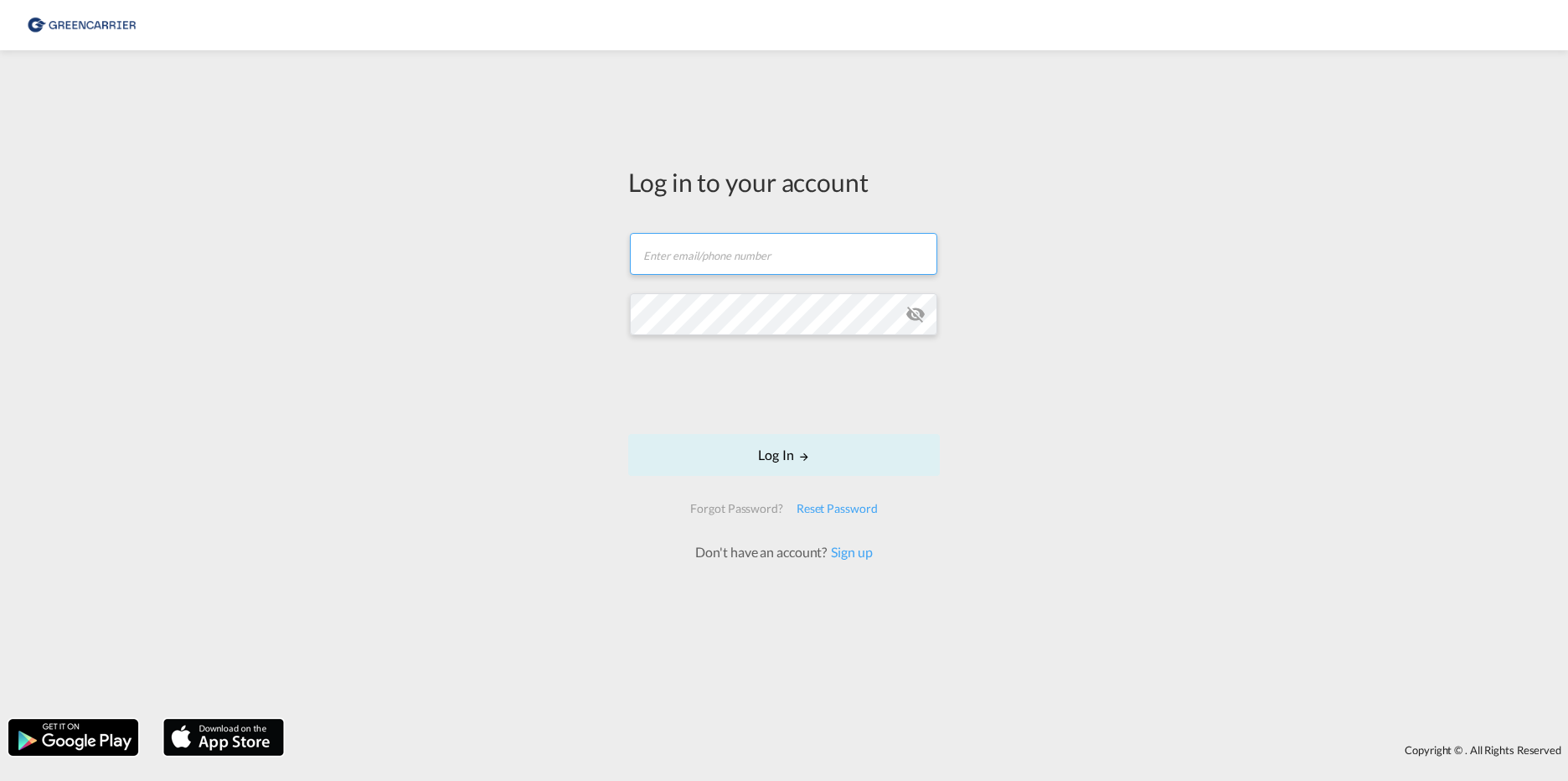
type input "[EMAIL_ADDRESS][DOMAIN_NAME]"
click at [920, 315] on md-icon "icon-eye-off" at bounding box center [915, 314] width 20 height 20
click at [776, 459] on button "Log In" at bounding box center [784, 454] width 312 height 42
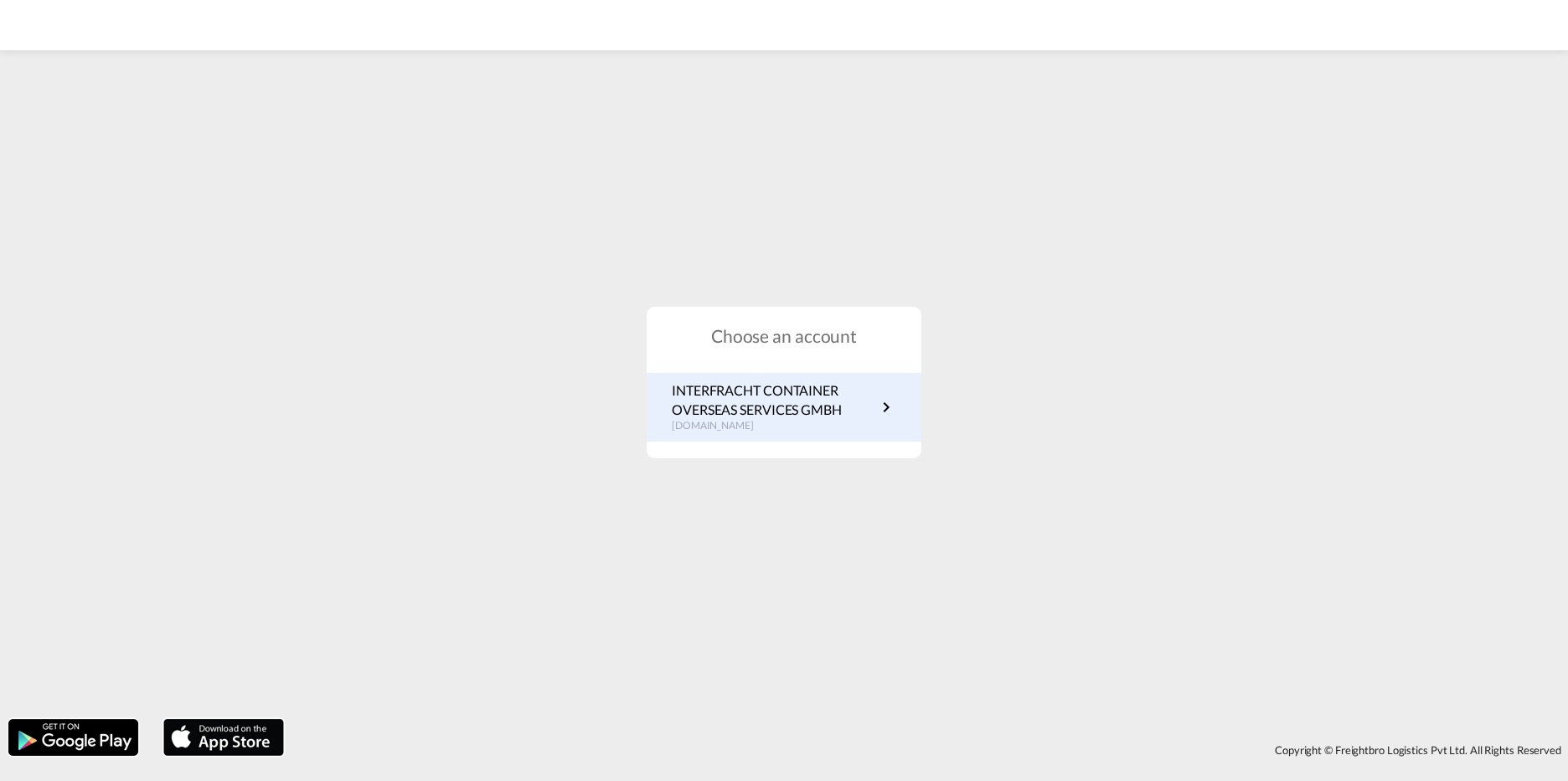
click at [792, 395] on p "INTERFRACHT CONTAINER OVERSEAS SERVICES GMBH" at bounding box center [773, 399] width 204 height 38
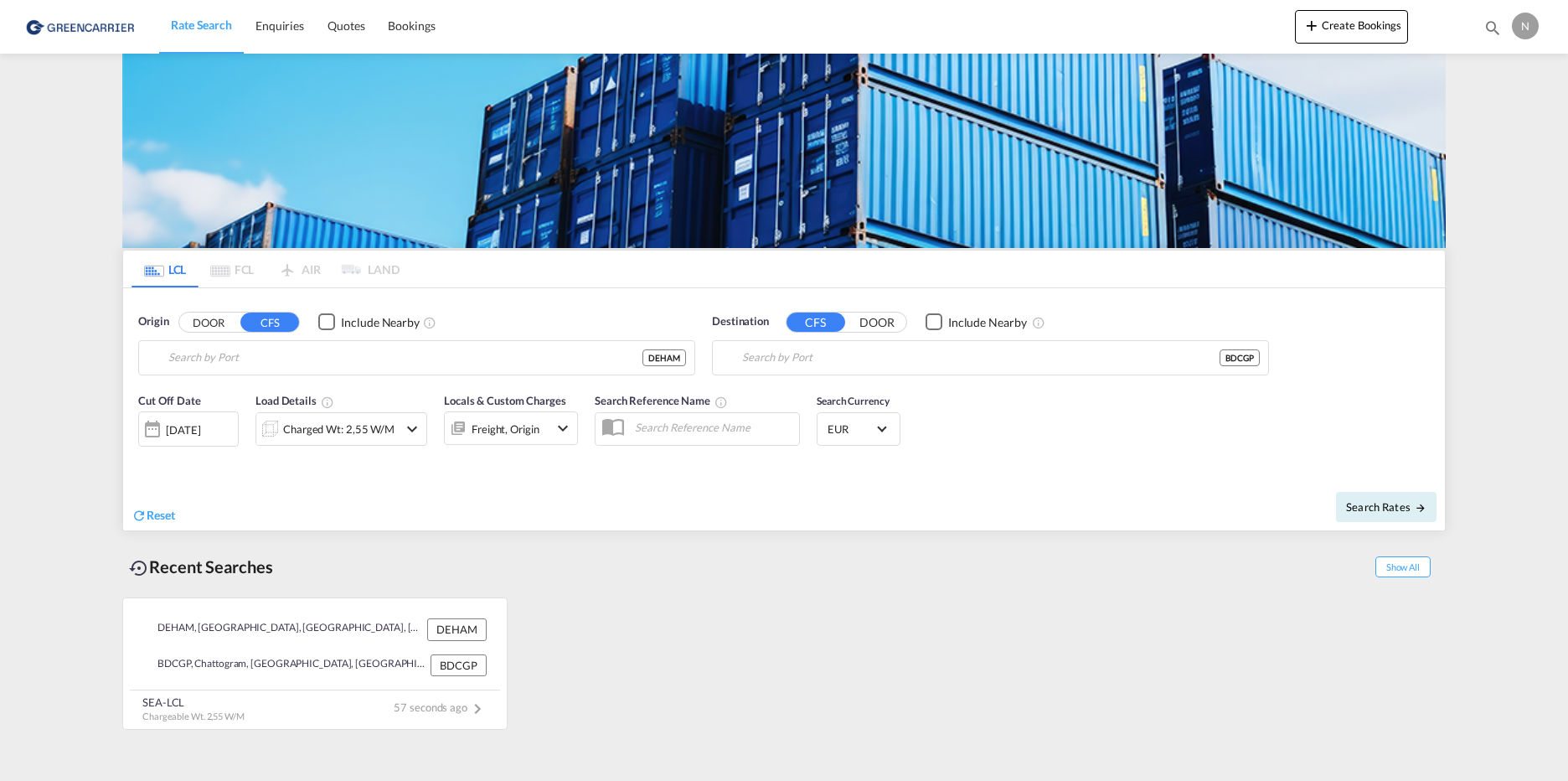
type input "[GEOGRAPHIC_DATA], [GEOGRAPHIC_DATA]"
type input "Chattogram, BDCGP"
click at [1409, 508] on span "Search Rates" at bounding box center [1385, 506] width 80 height 13
type input "DEHAM to BDCGP / 3 Sep 2025"
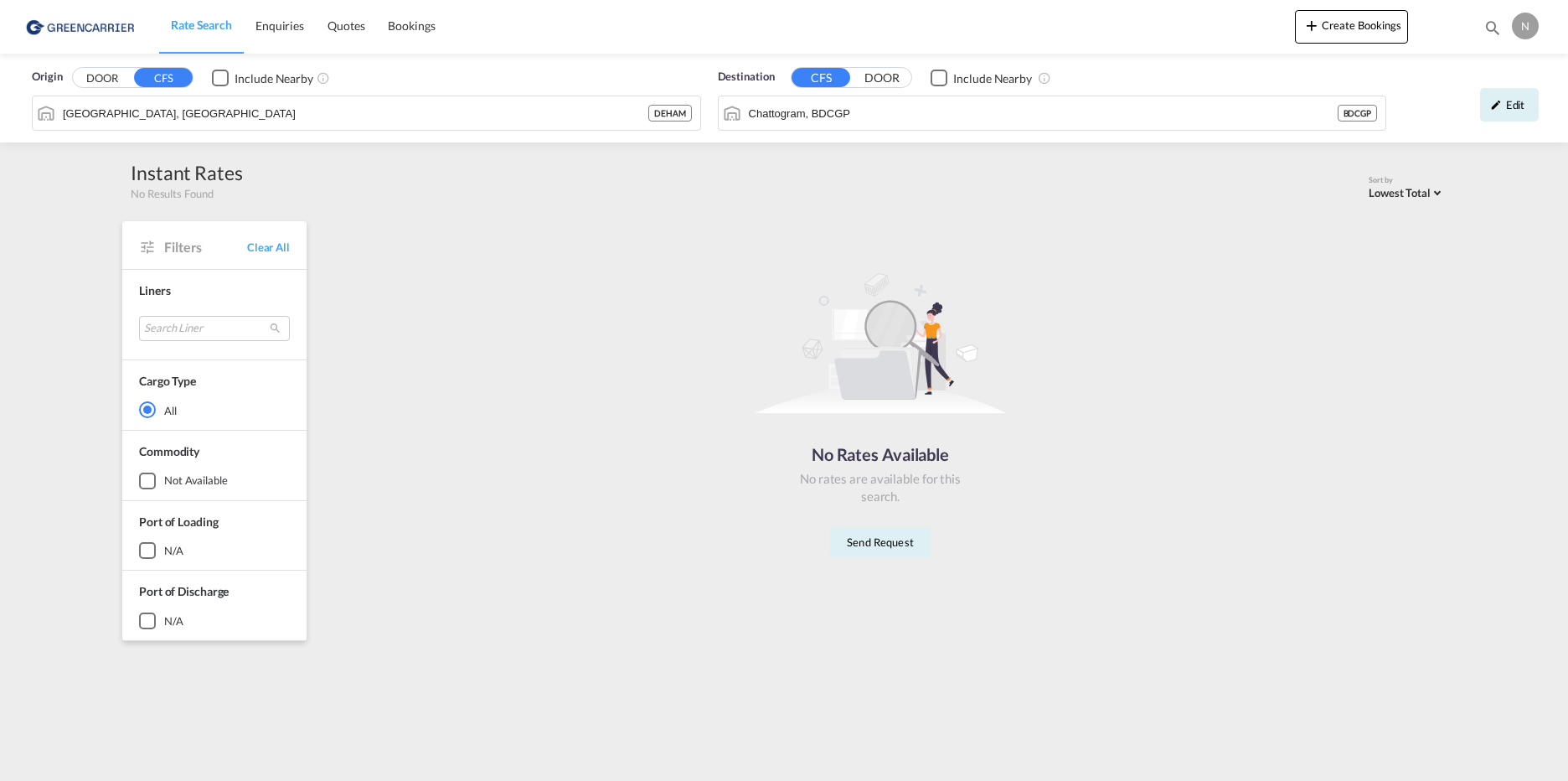
click at [216, 23] on span "Rate Search" at bounding box center [201, 25] width 61 height 14
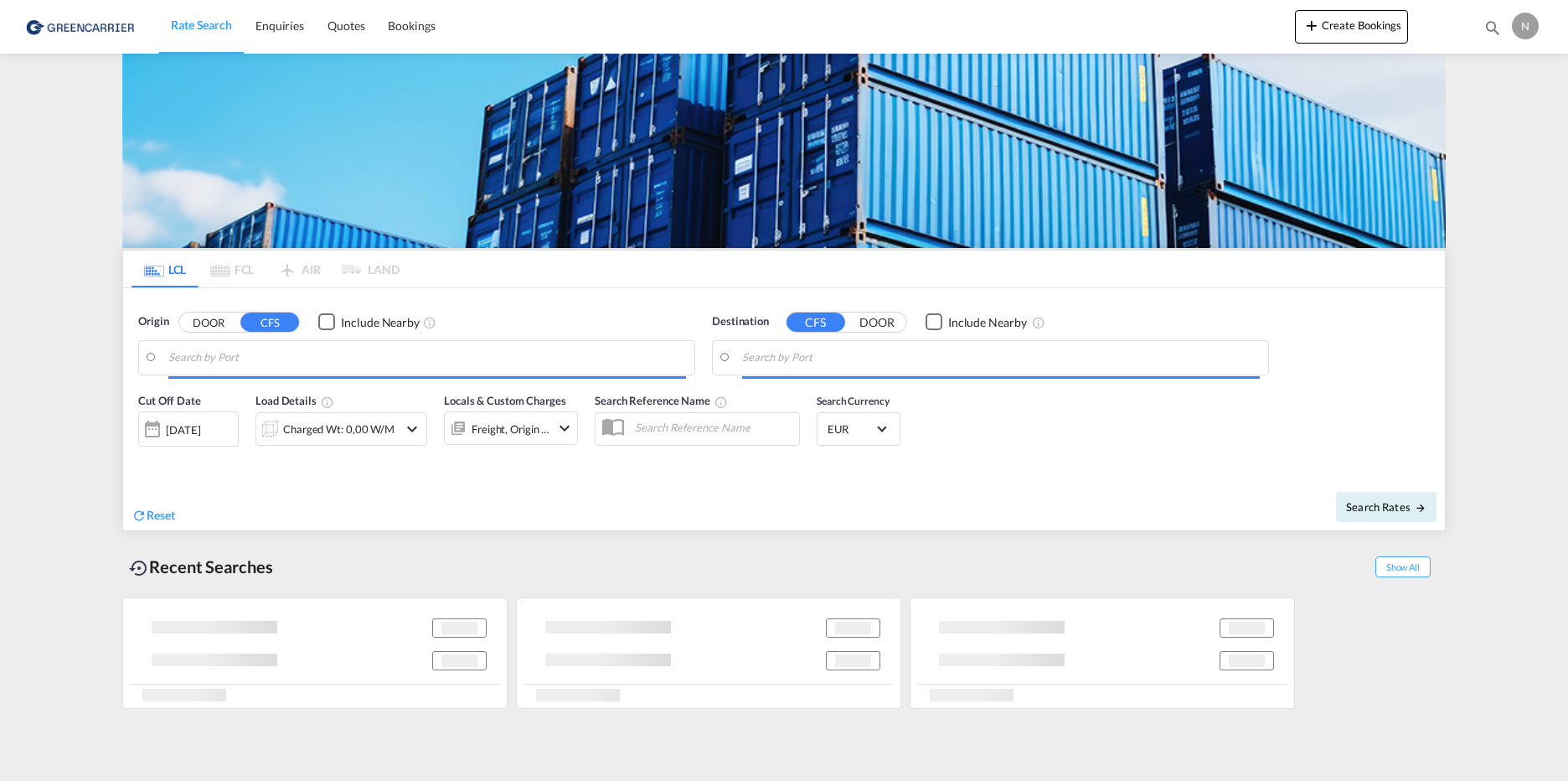
type input "Hamburg, DEHAM"
type input "Chattogram, BDCGP"
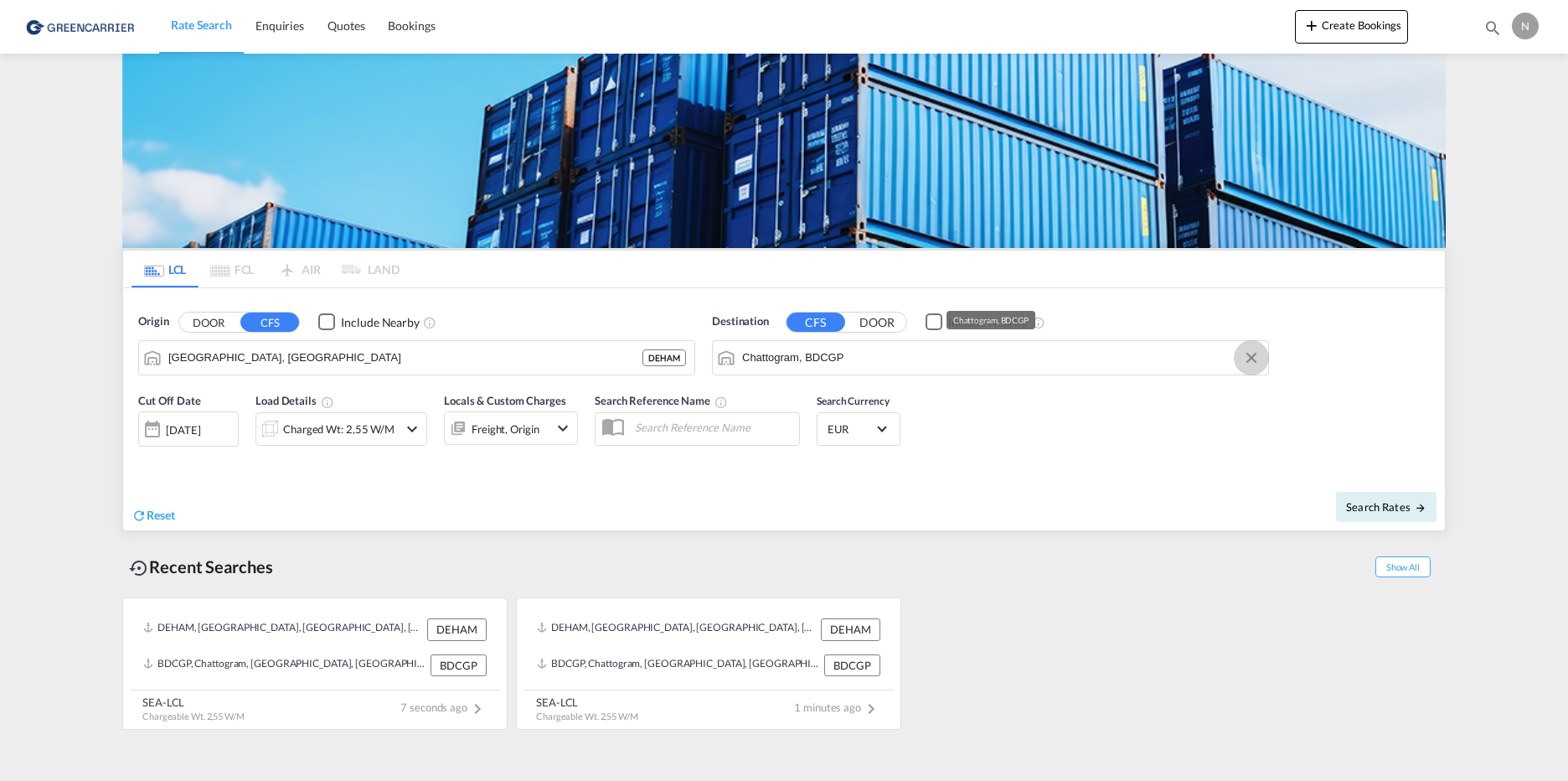
click at [1248, 360] on button "Clear Input" at bounding box center [1251, 358] width 25 height 25
click at [775, 359] on body "Rate Search Enquiries Quotes Bookings Rate Search Enquiries" at bounding box center [784, 390] width 1568 height 781
type input "c"
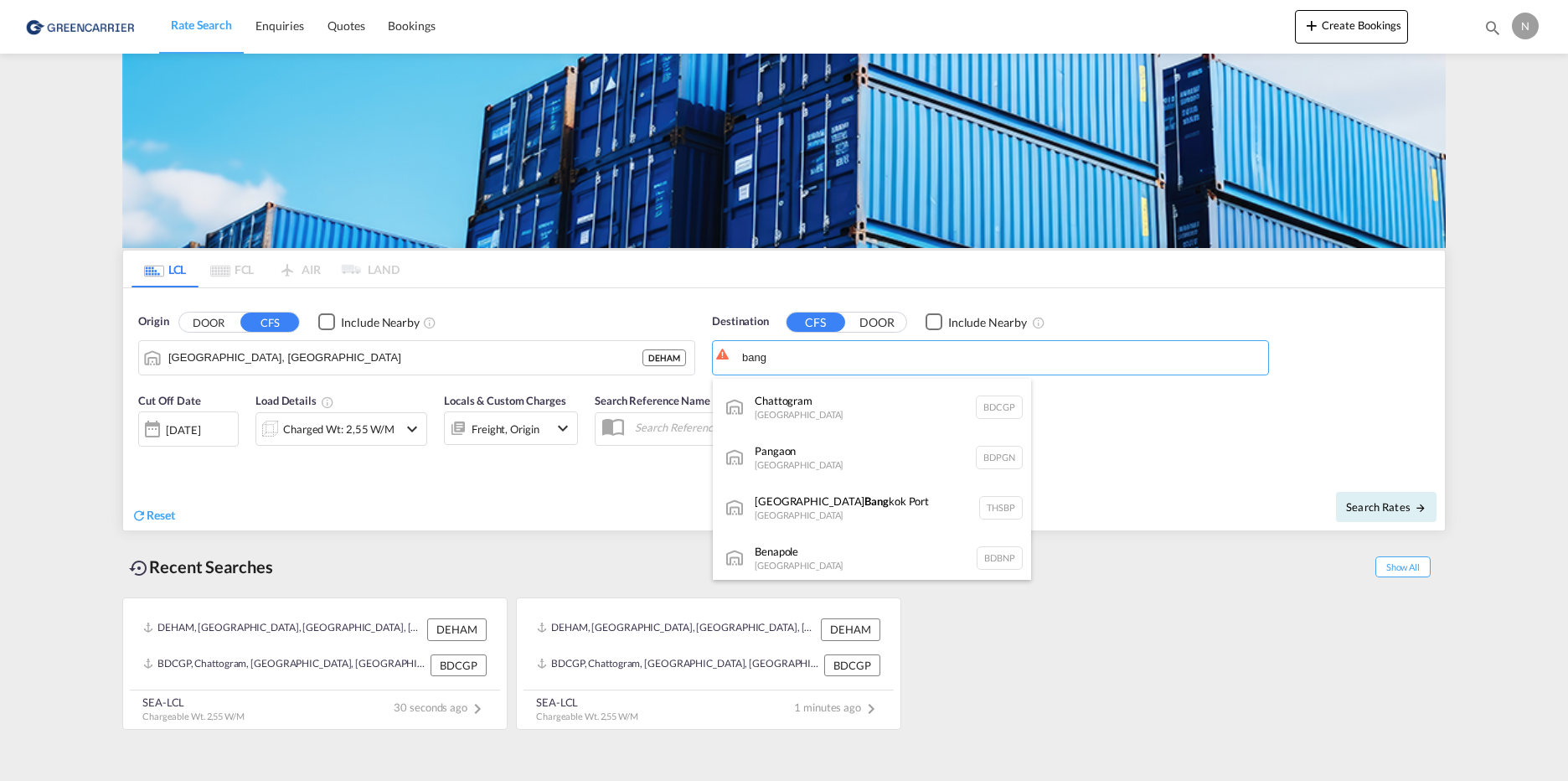
scroll to position [473, 0]
click at [828, 397] on div "Chattogram Bangladesh BDCGP" at bounding box center [872, 404] width 318 height 50
type input "Chattogram, BDCGP"
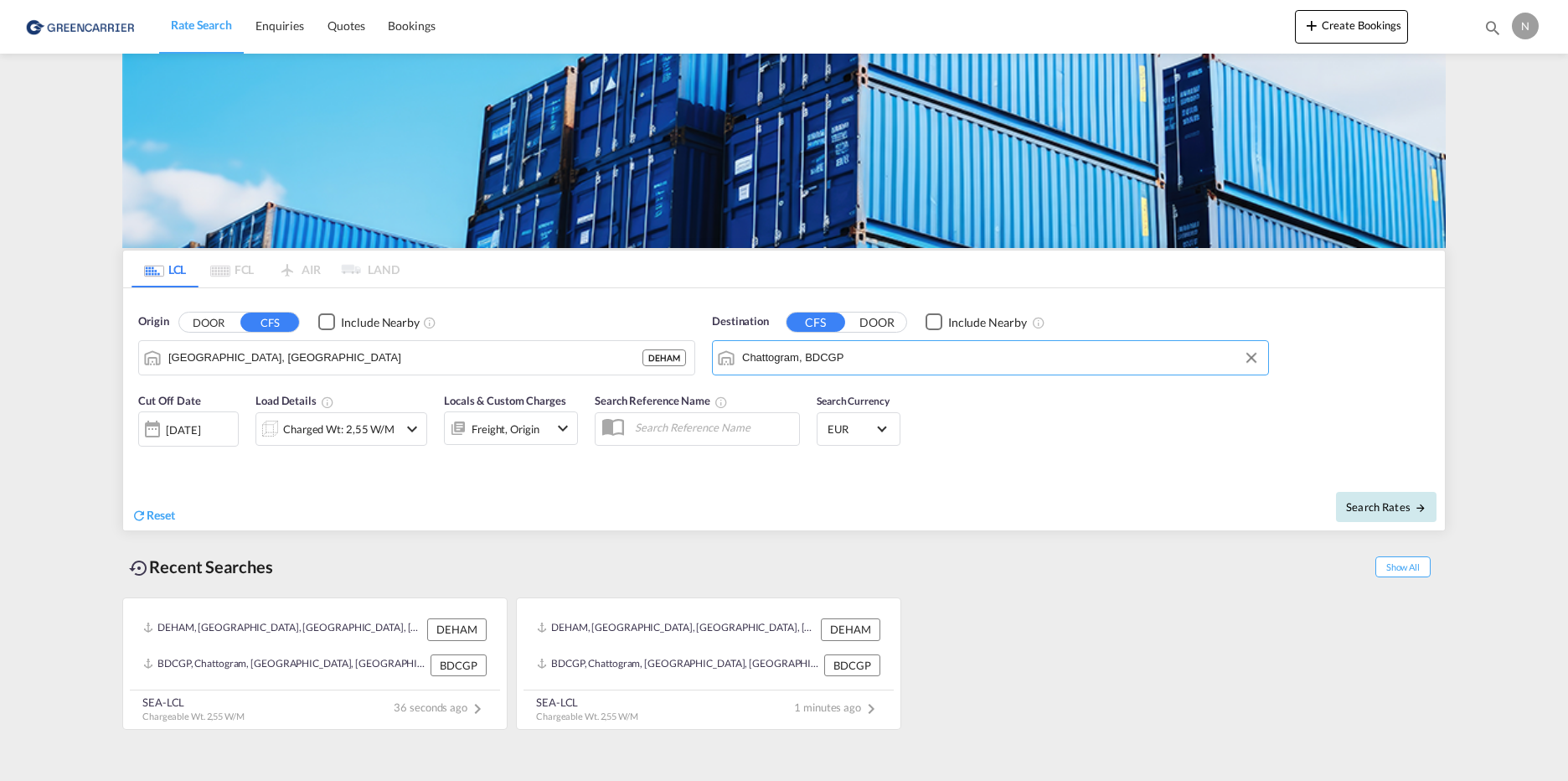
click at [1391, 508] on span "Search Rates" at bounding box center [1385, 506] width 80 height 13
type input "DEHAM to BDCGP / 3 Sep 2025"
